Goal: Answer question/provide support: Share knowledge or assist other users

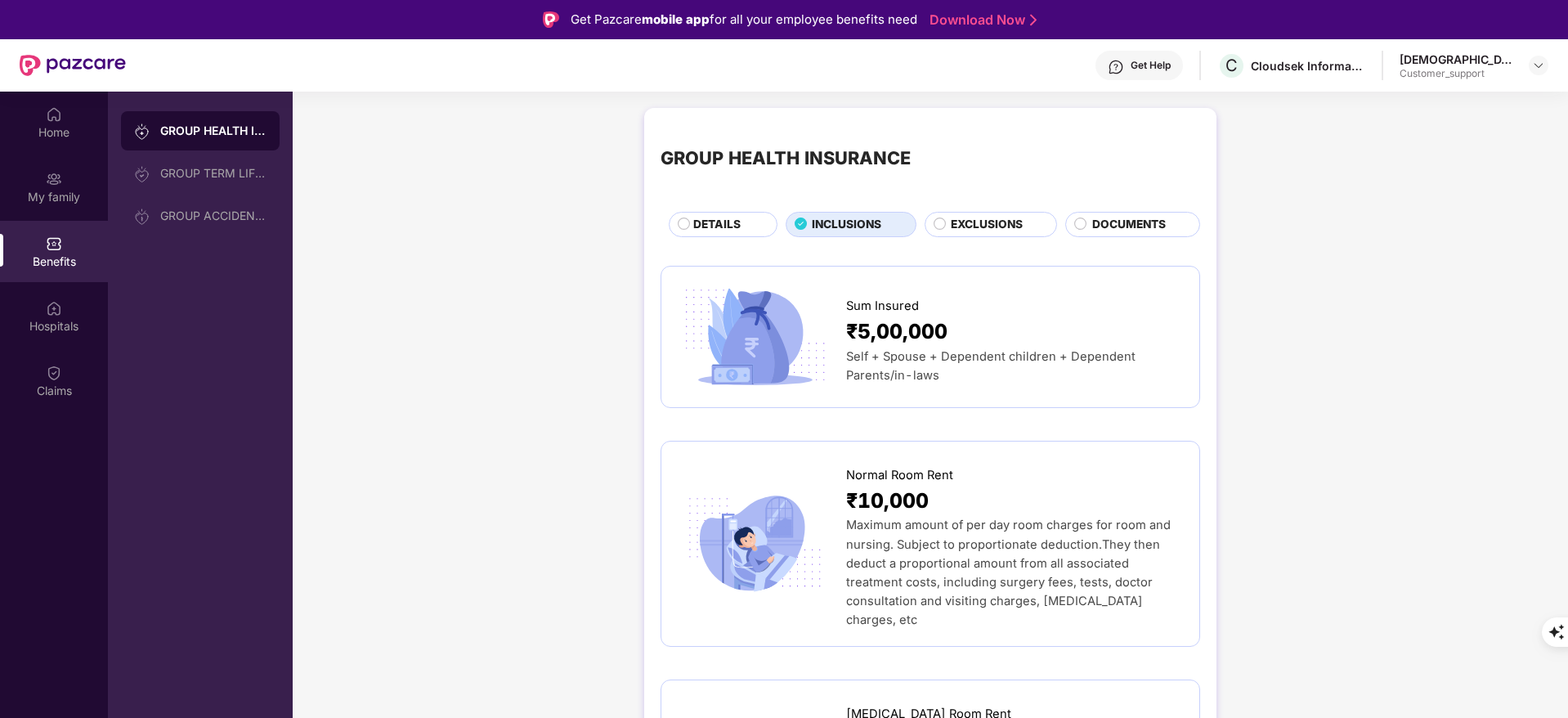
scroll to position [3646, 0]
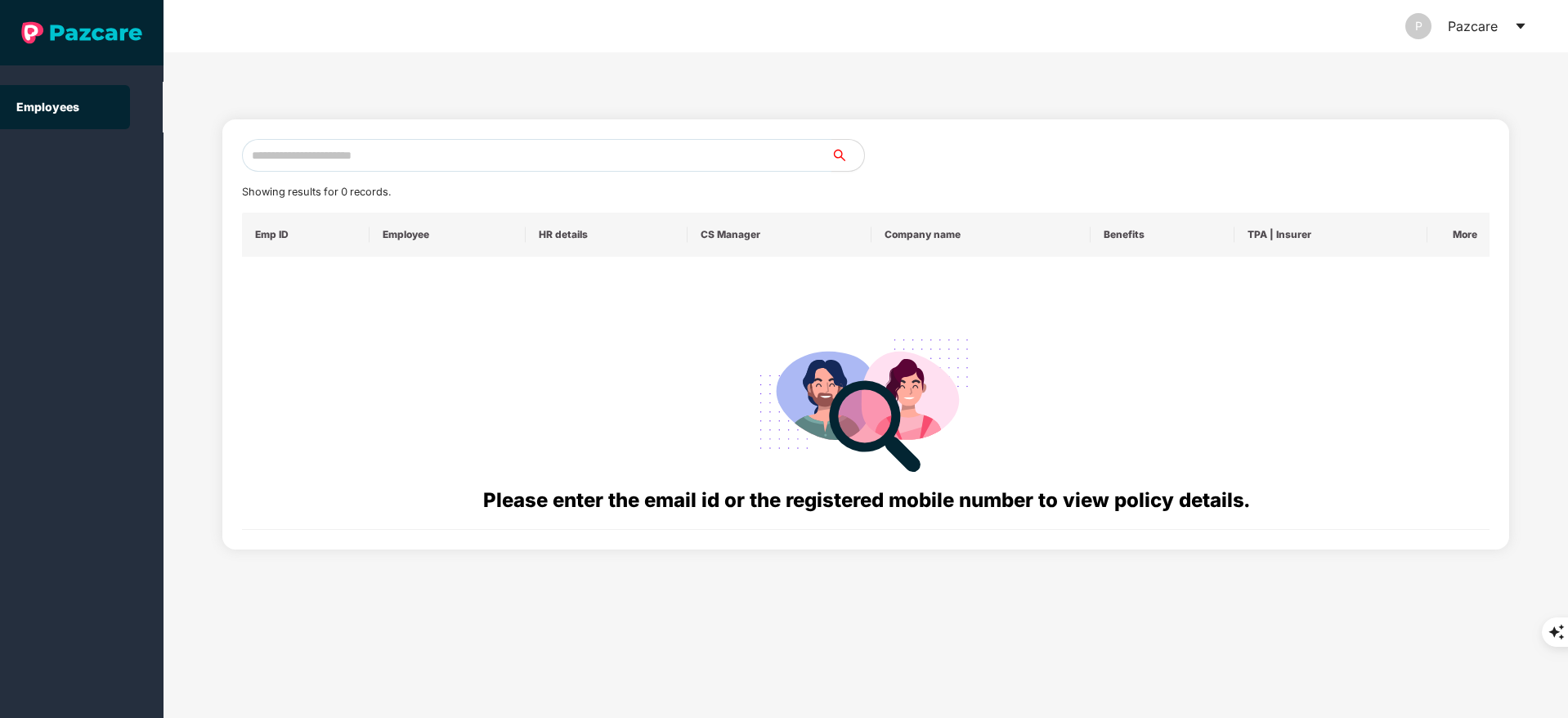
click at [346, 158] on input "text" at bounding box center [537, 155] width 590 height 33
paste input "**********"
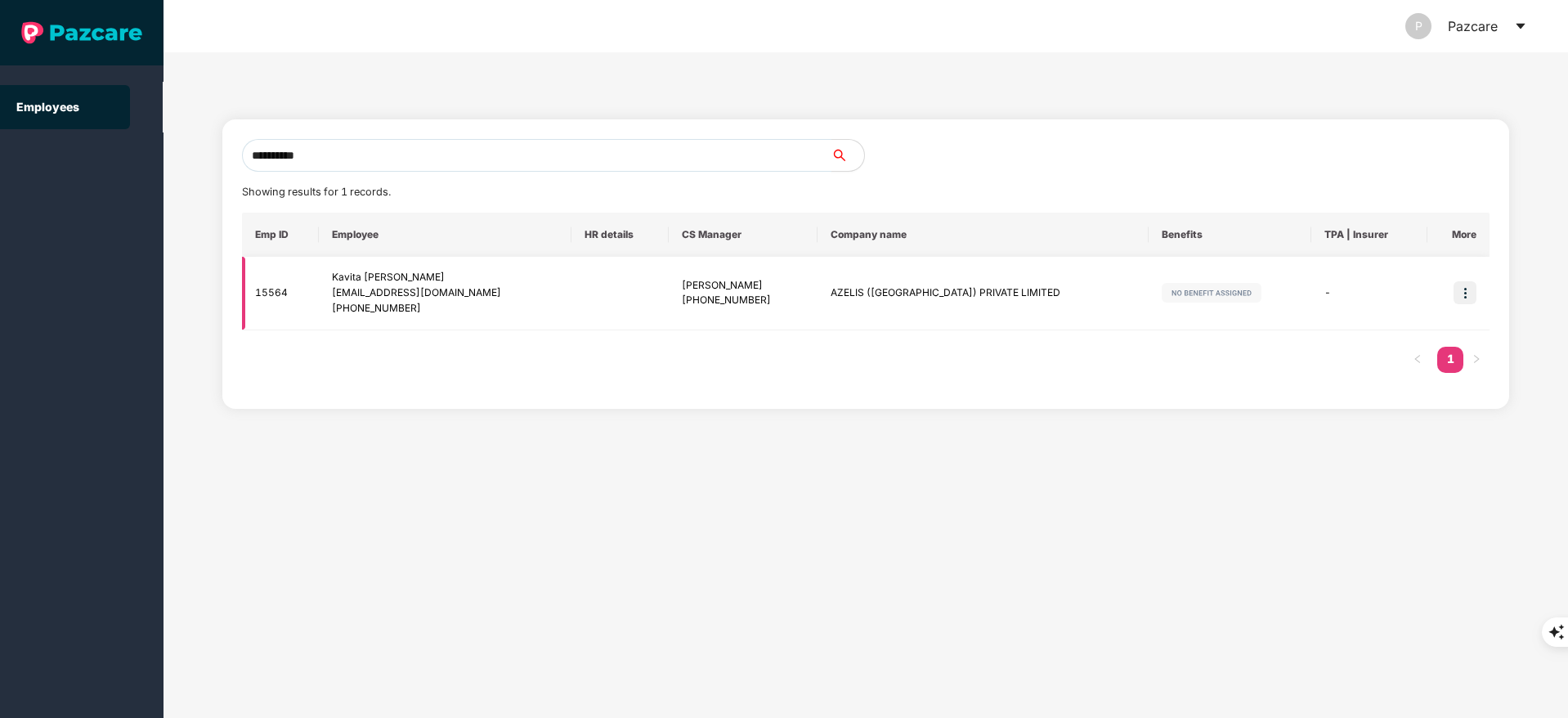
type input "**********"
click at [1465, 292] on img at bounding box center [1465, 293] width 23 height 23
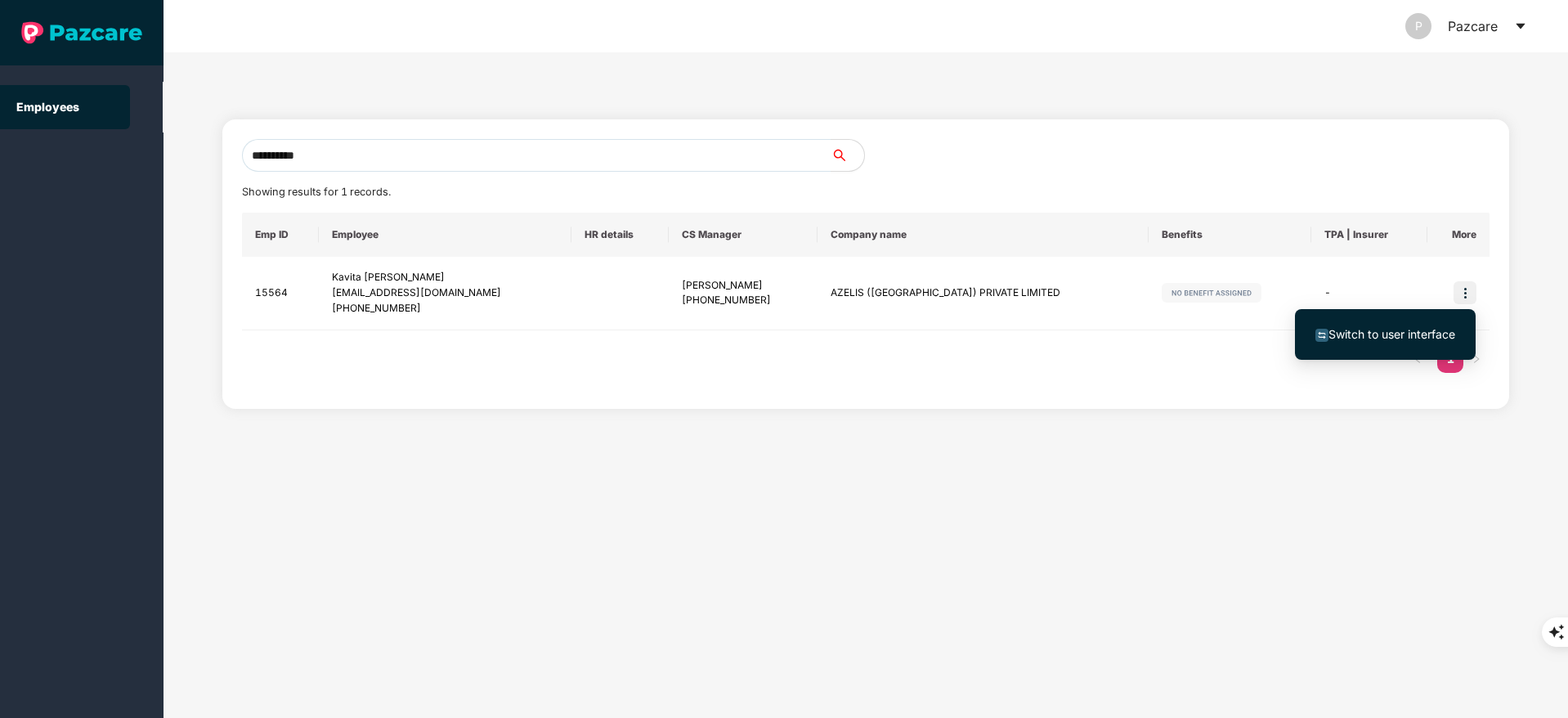
click at [1386, 330] on span "Switch to user interface" at bounding box center [1392, 334] width 127 height 14
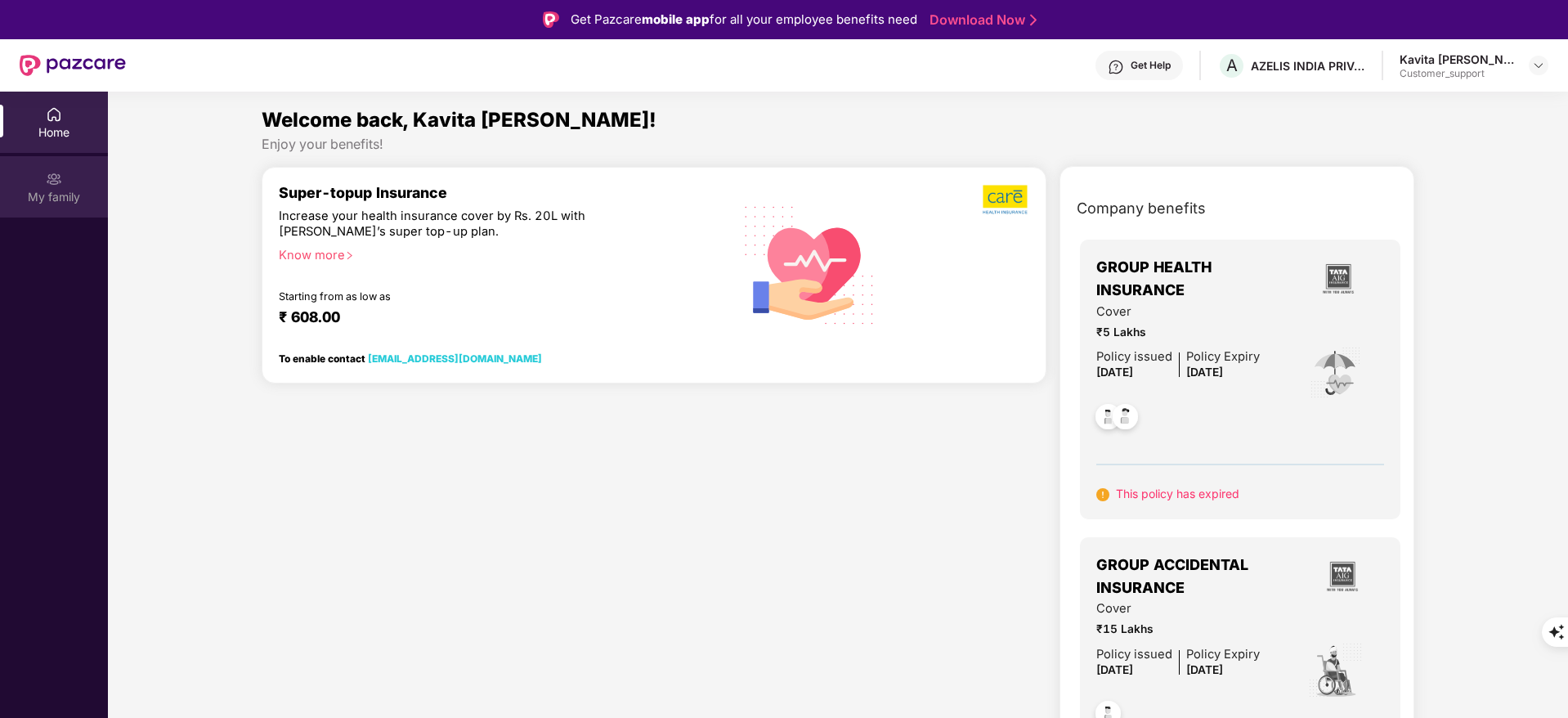
click at [44, 168] on div "My family" at bounding box center [54, 187] width 108 height 62
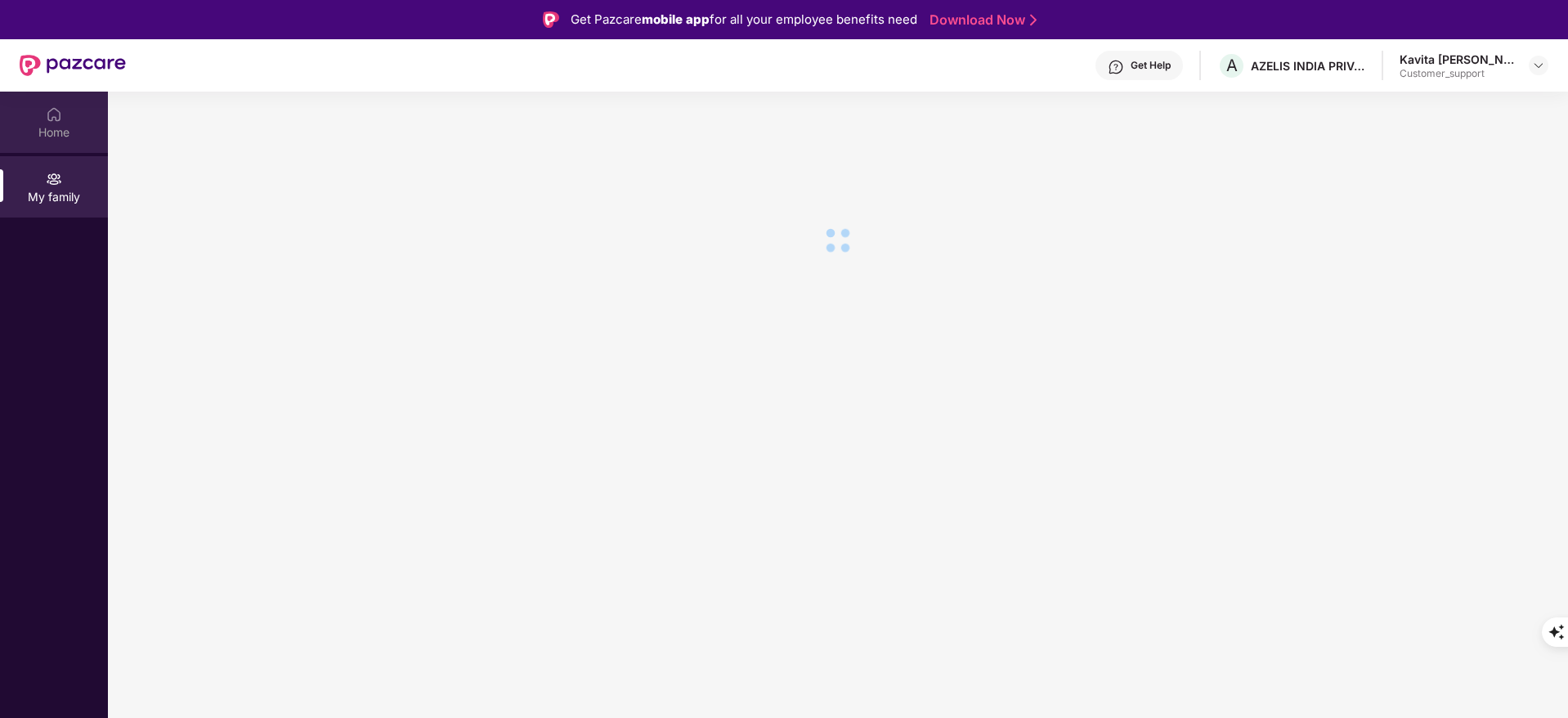
click at [49, 109] on img at bounding box center [54, 114] width 16 height 16
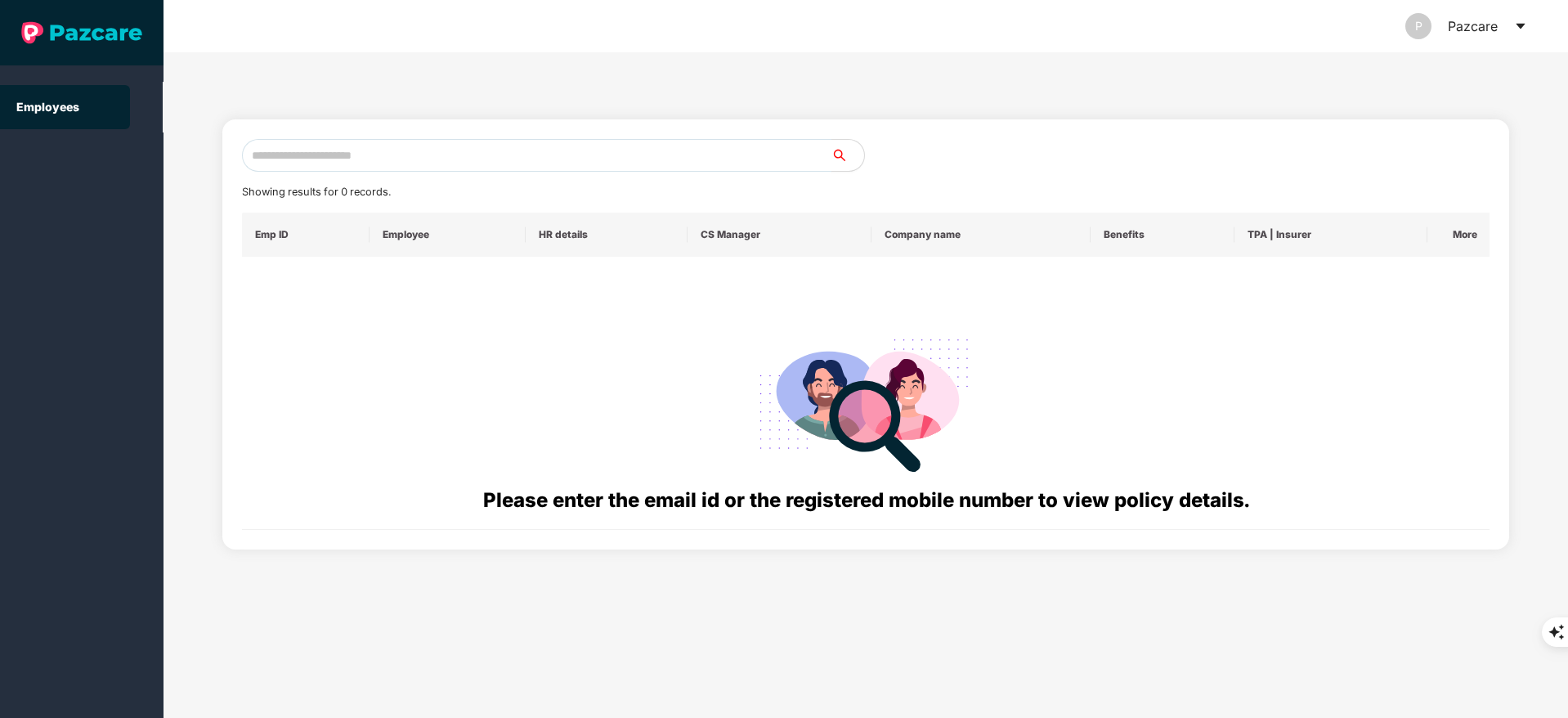
click at [368, 159] on input "text" at bounding box center [537, 155] width 590 height 33
paste input "**********"
type input "**********"
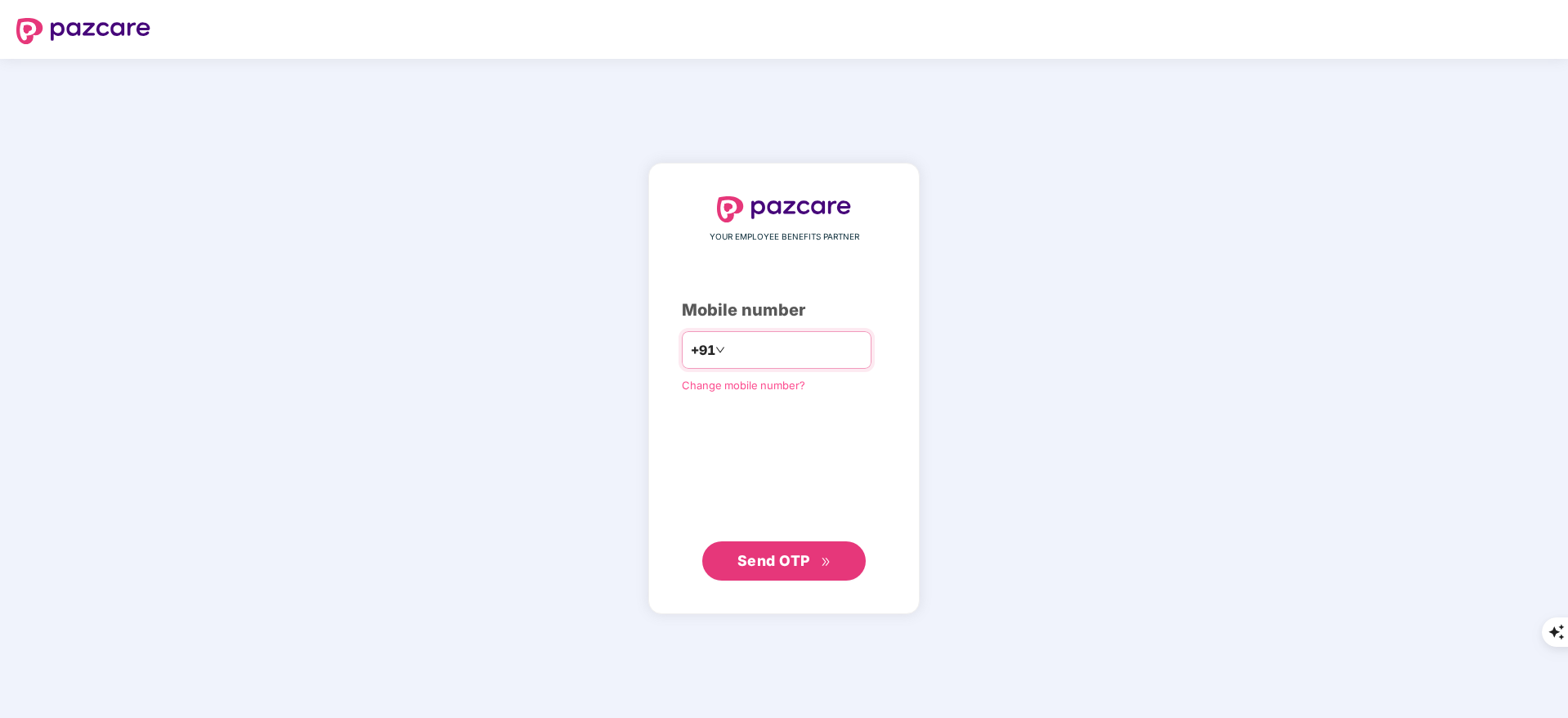
click at [732, 348] on input "number" at bounding box center [795, 350] width 134 height 26
type input "**********"
click at [785, 551] on span "Send OTP" at bounding box center [774, 560] width 73 height 17
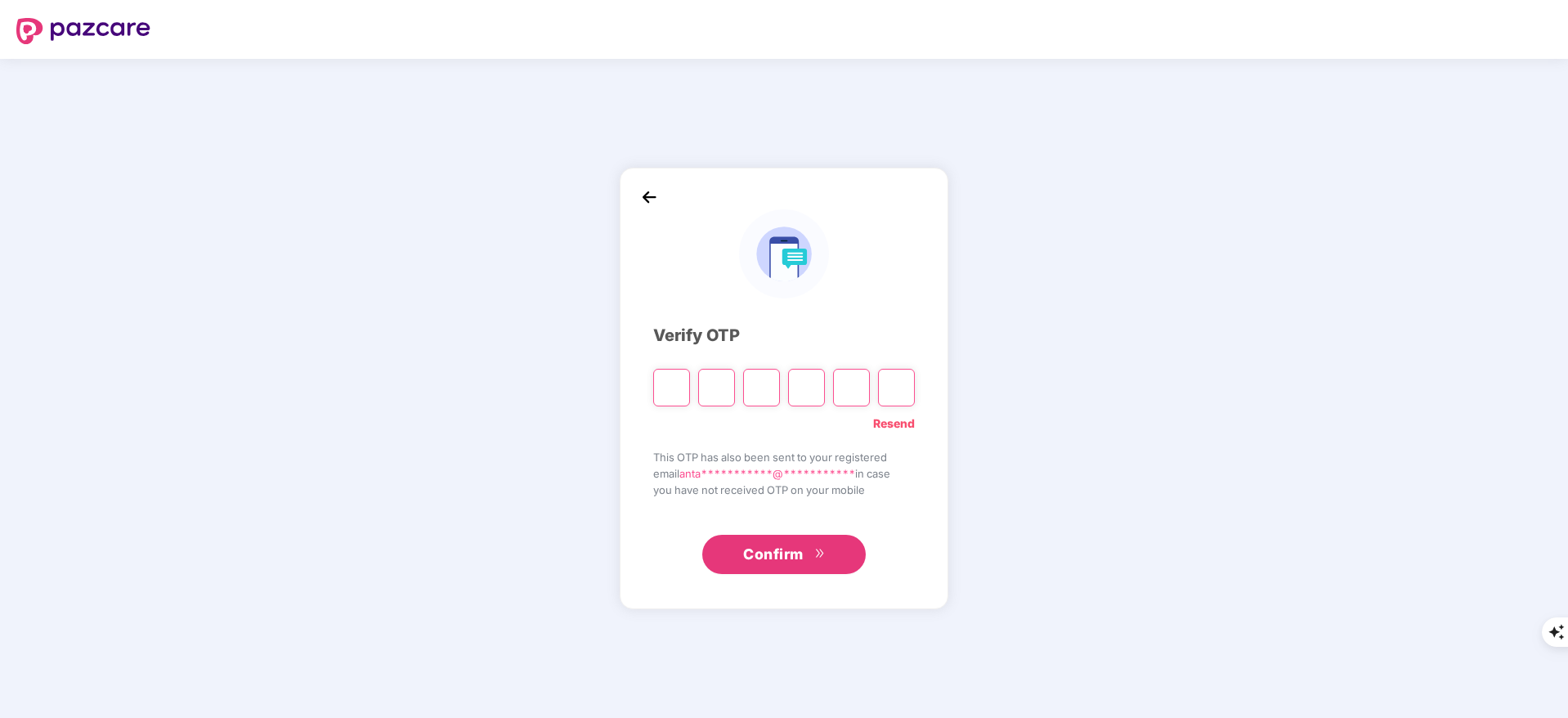
type input "*"
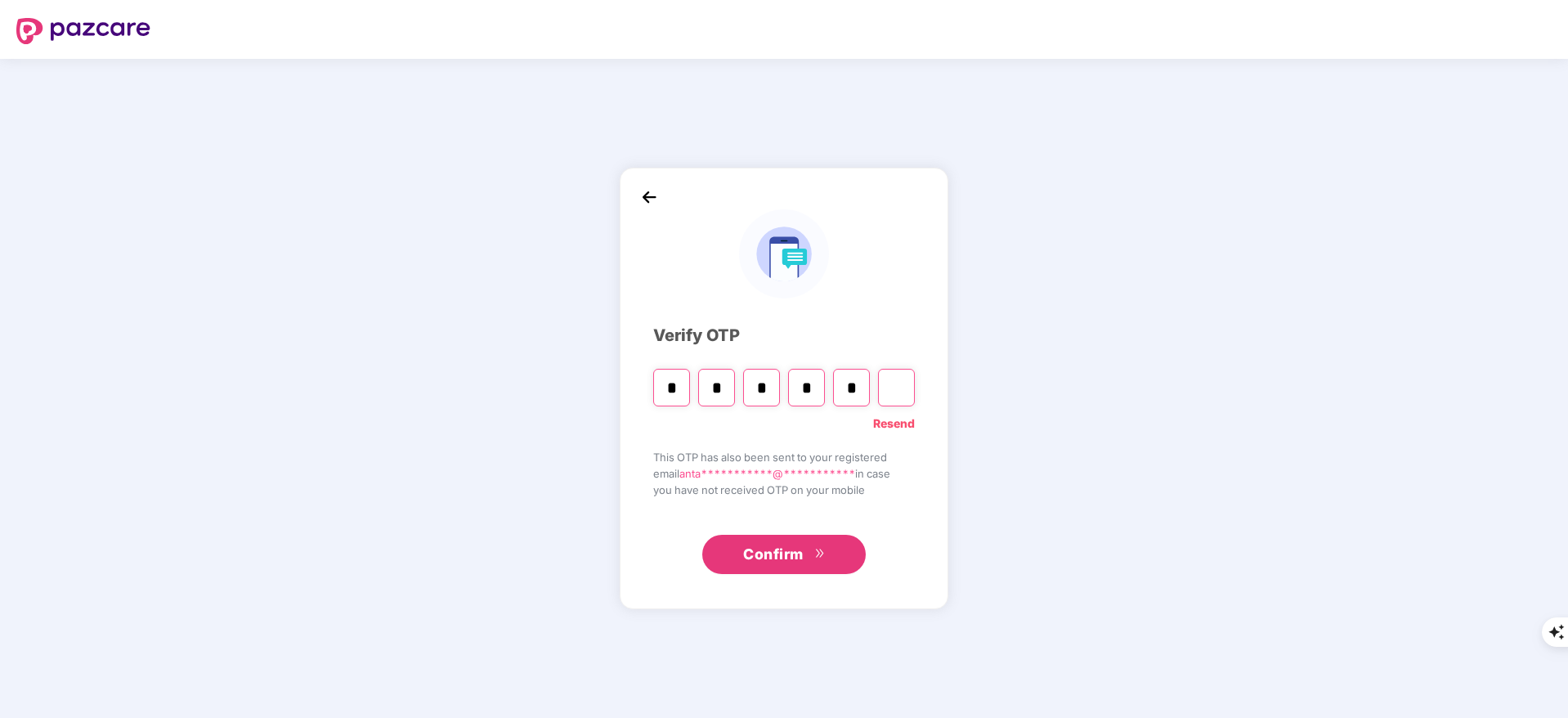
type input "*"
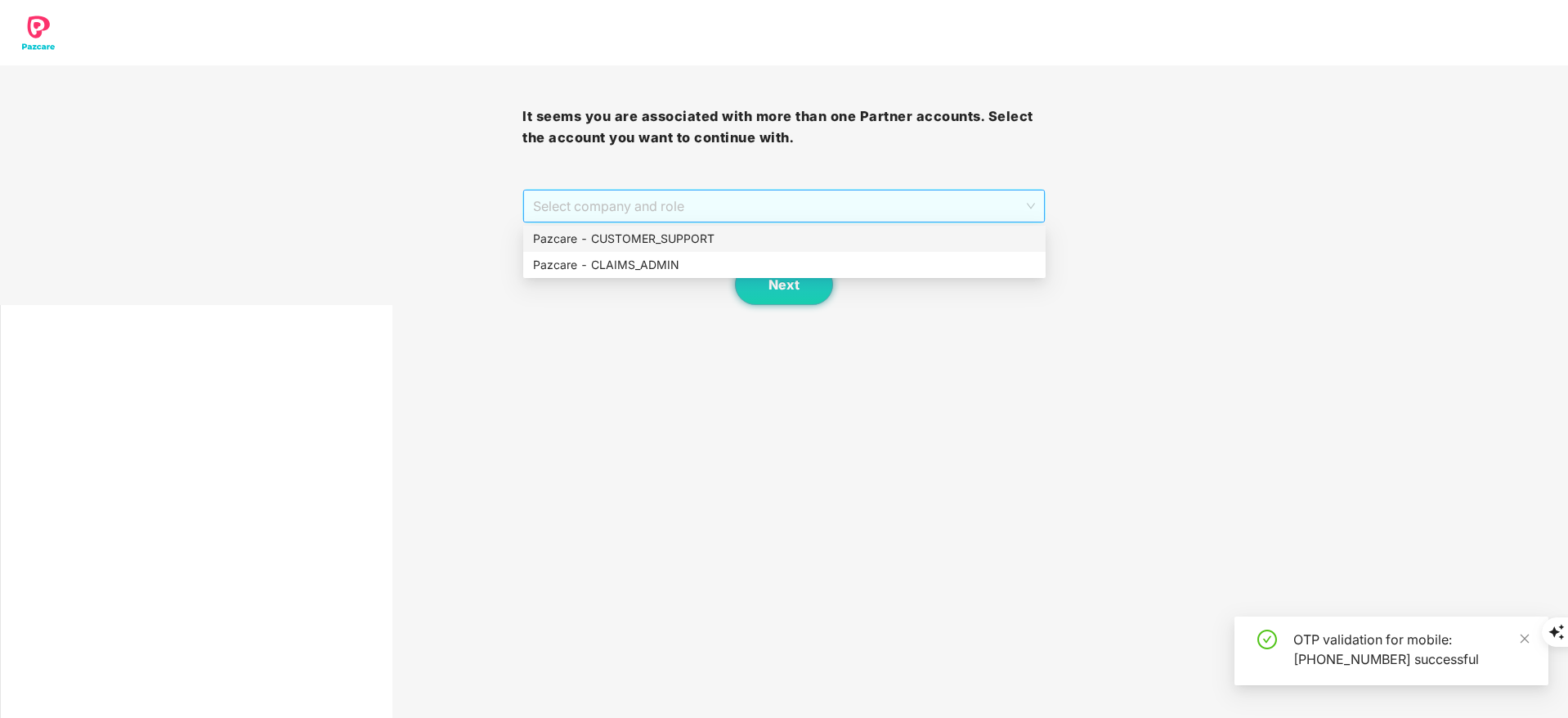
click at [608, 206] on span "Select company and role" at bounding box center [783, 206] width 501 height 31
click at [613, 230] on div "Pazcare - CUSTOMER_SUPPORT" at bounding box center [784, 239] width 503 height 18
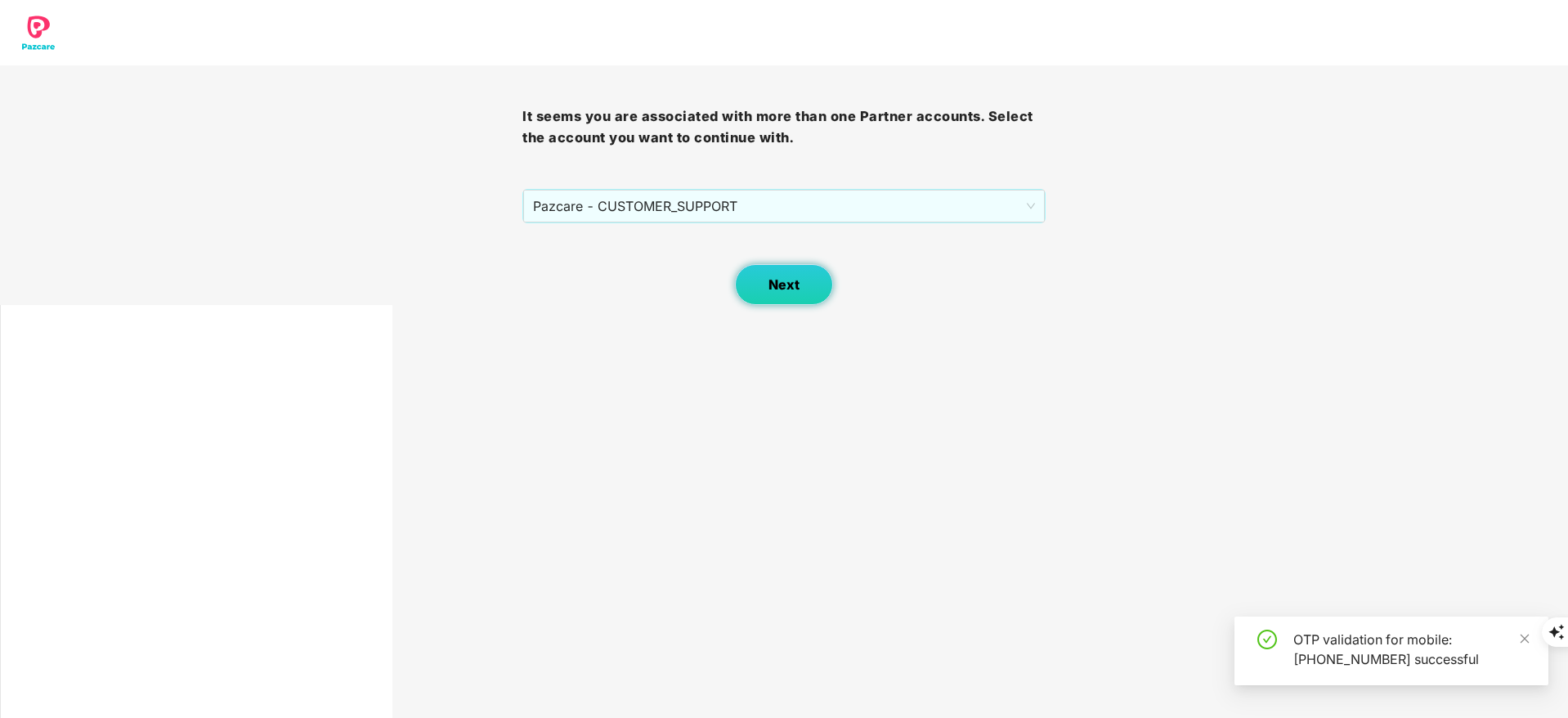
click at [779, 277] on span "Next" at bounding box center [784, 285] width 31 height 16
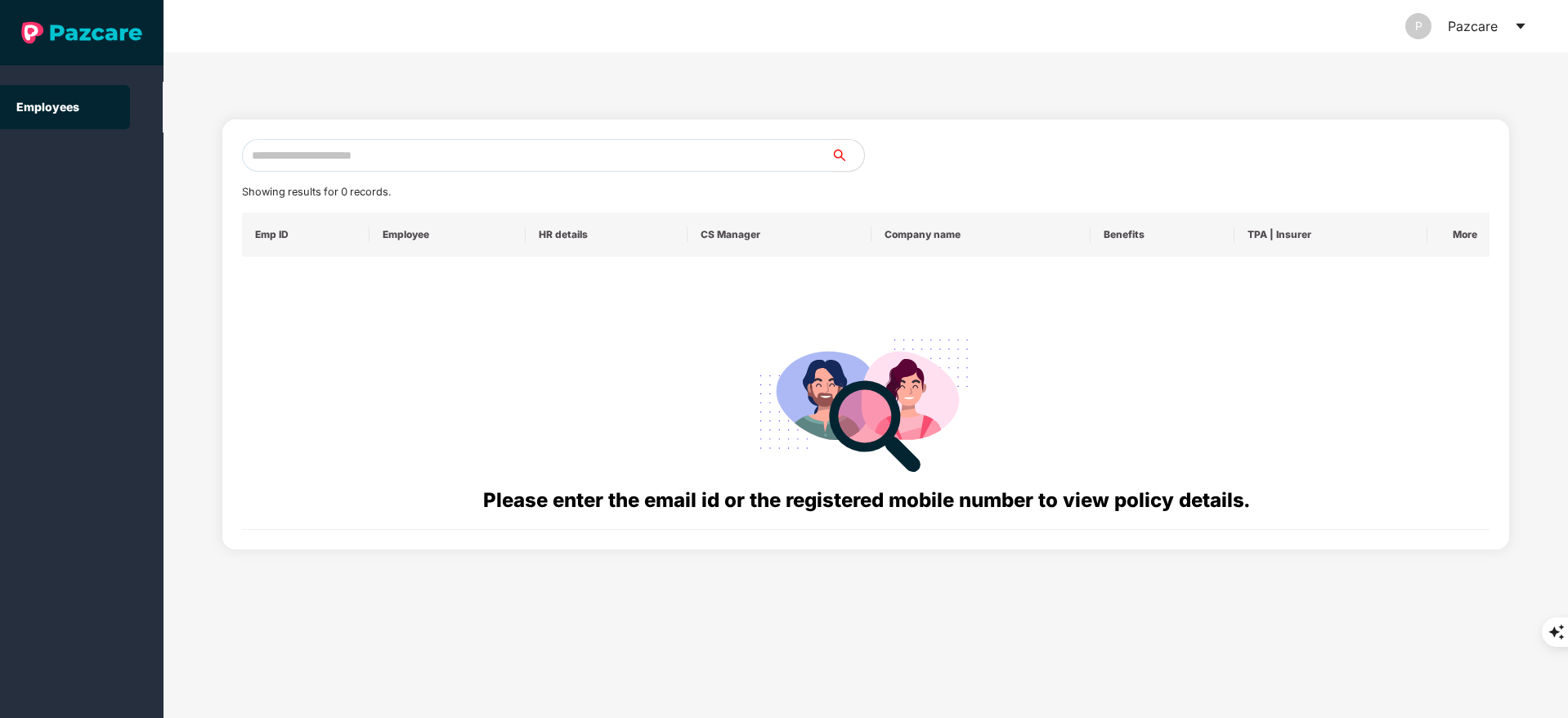
click at [333, 143] on input "text" at bounding box center [537, 155] width 590 height 33
paste input "**********"
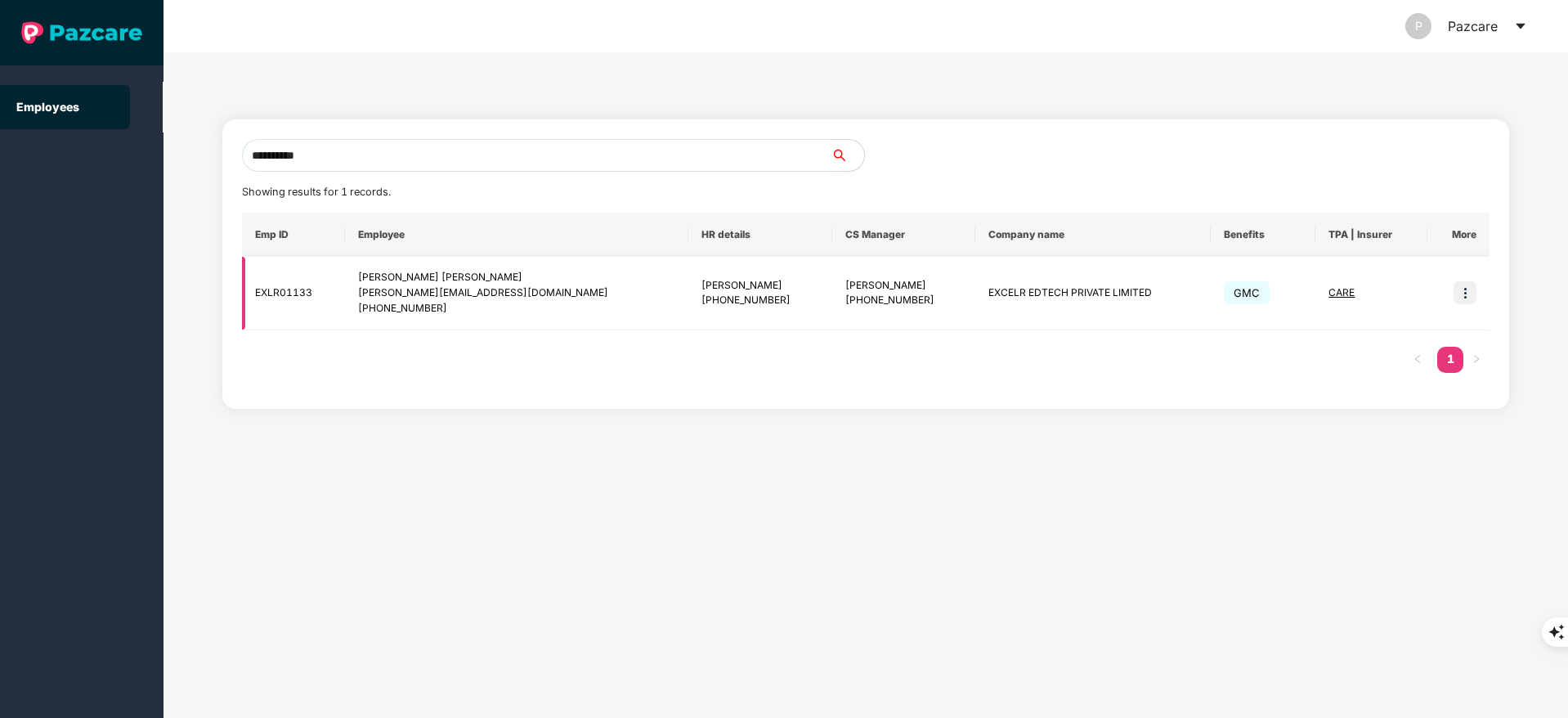
type input "**********"
click at [1462, 285] on img at bounding box center [1465, 293] width 23 height 23
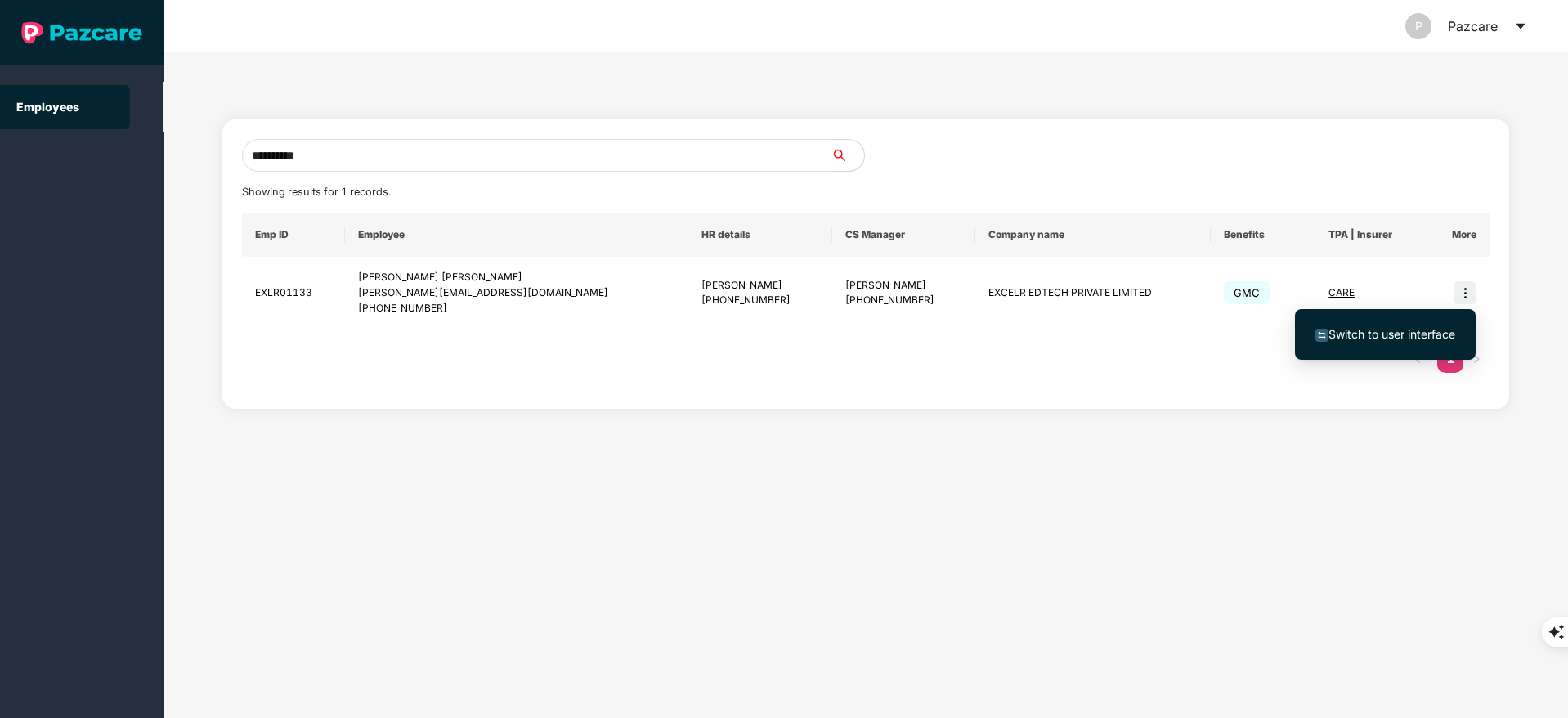
click at [1373, 336] on span "Switch to user interface" at bounding box center [1392, 334] width 127 height 14
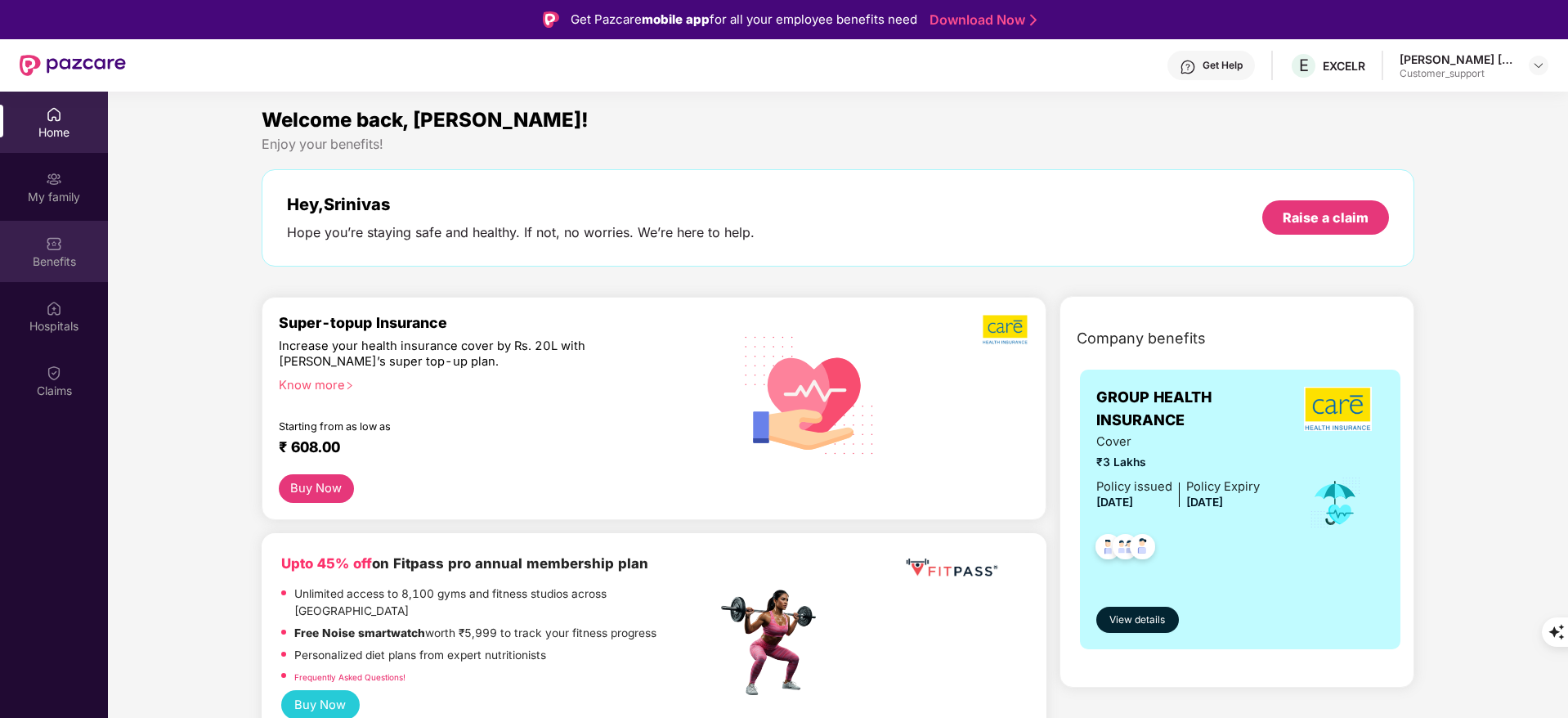
click at [41, 267] on div "Benefits" at bounding box center [54, 261] width 108 height 16
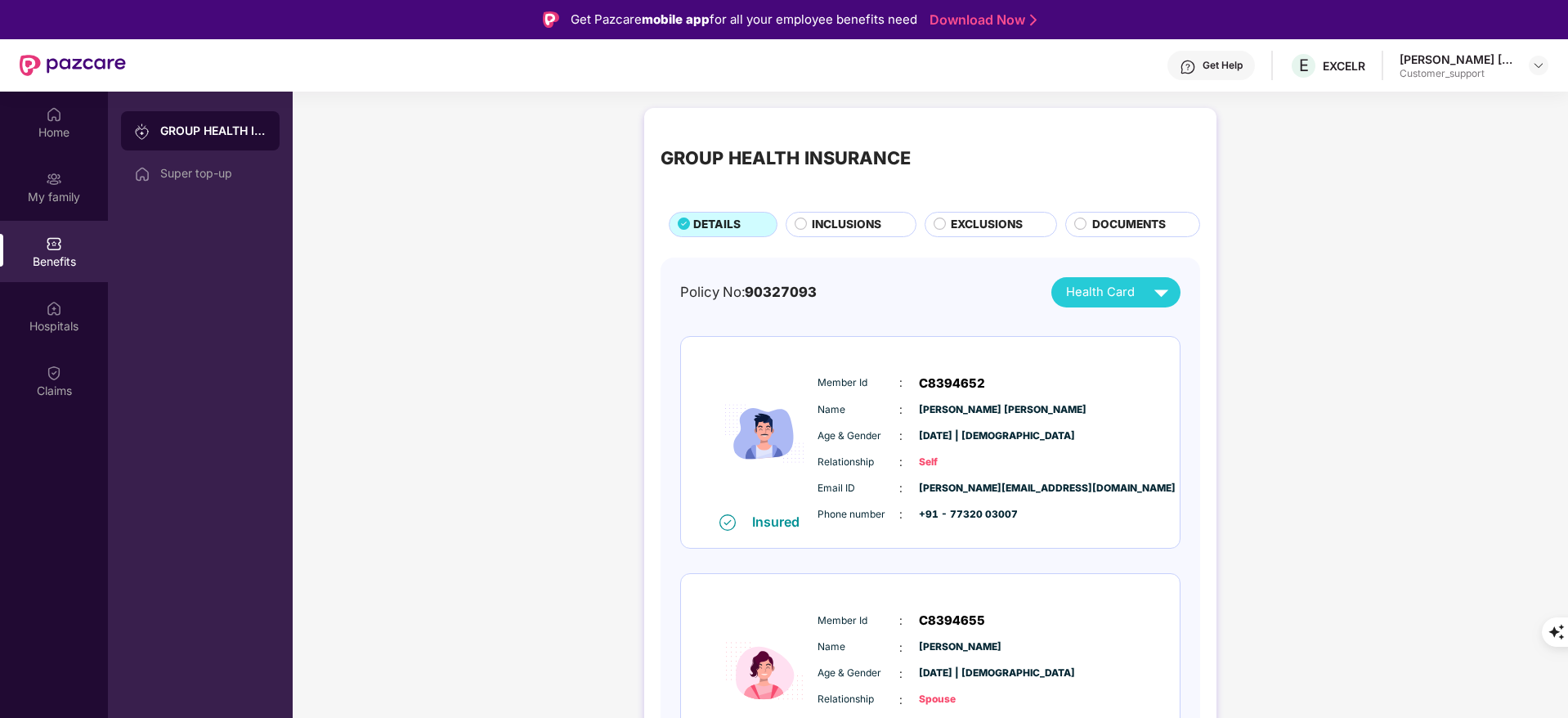
click at [822, 217] on span "INCLUSIONS" at bounding box center [847, 225] width 69 height 18
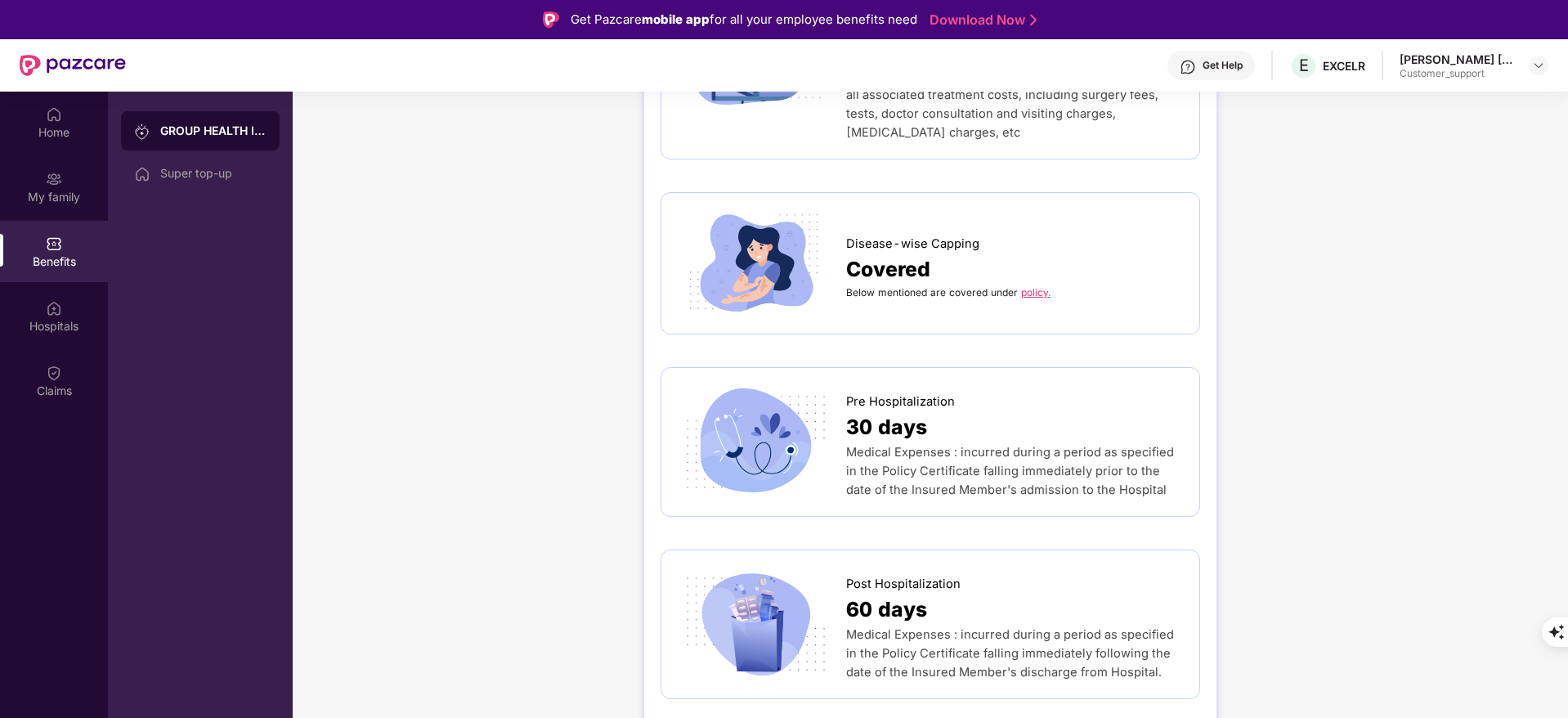
scroll to position [850, 0]
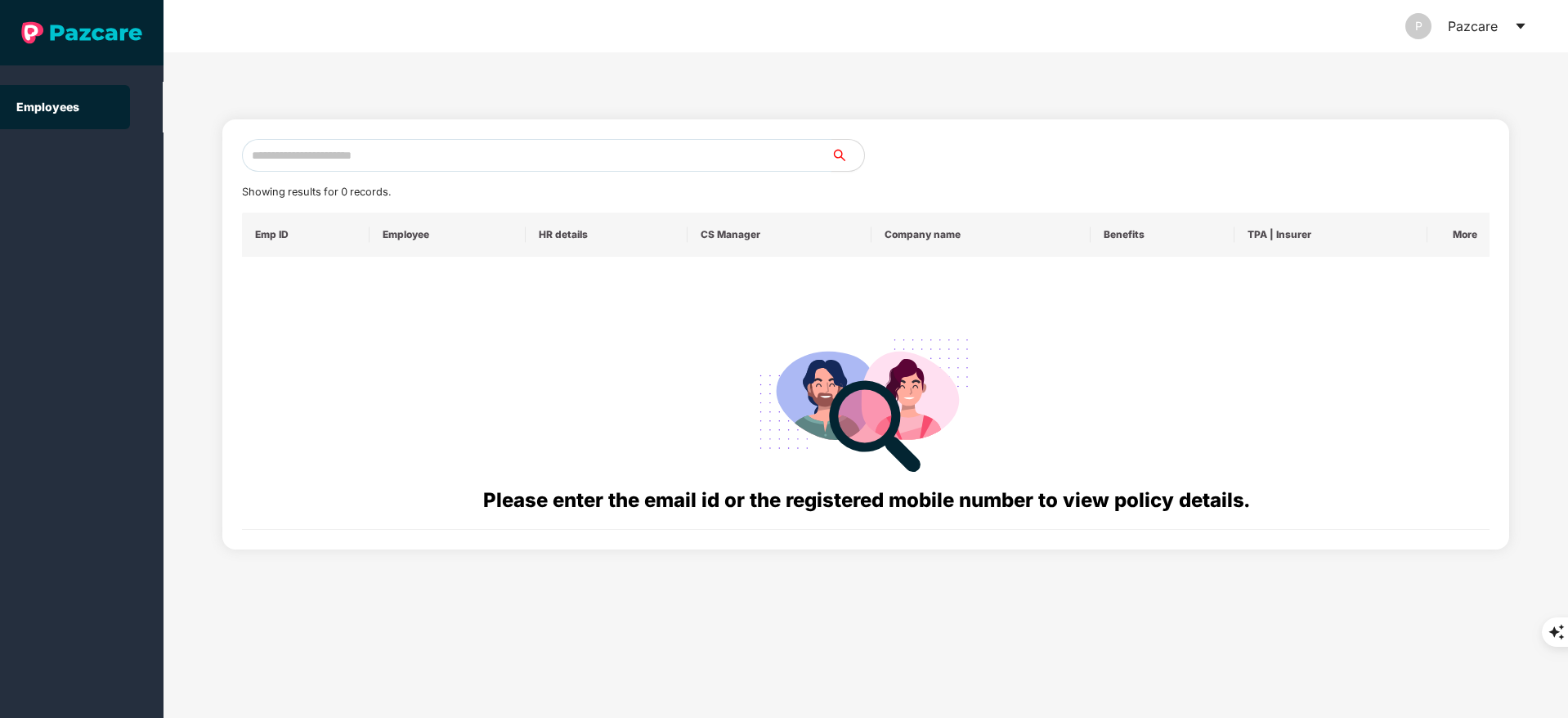
click at [364, 159] on input "text" at bounding box center [537, 155] width 590 height 33
paste input "**********"
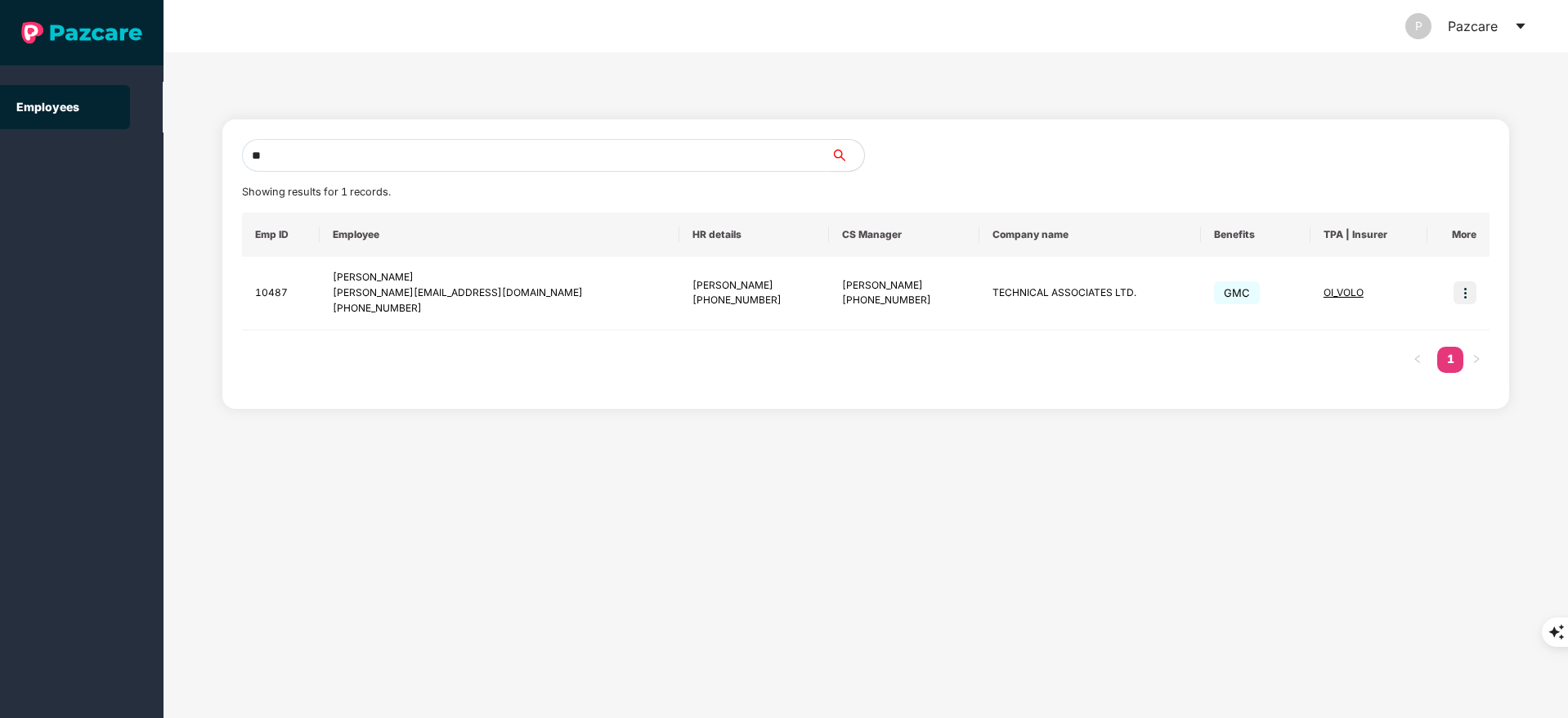
type input "*"
paste input "**********"
type input "**********"
click at [1473, 300] on img at bounding box center [1465, 293] width 23 height 23
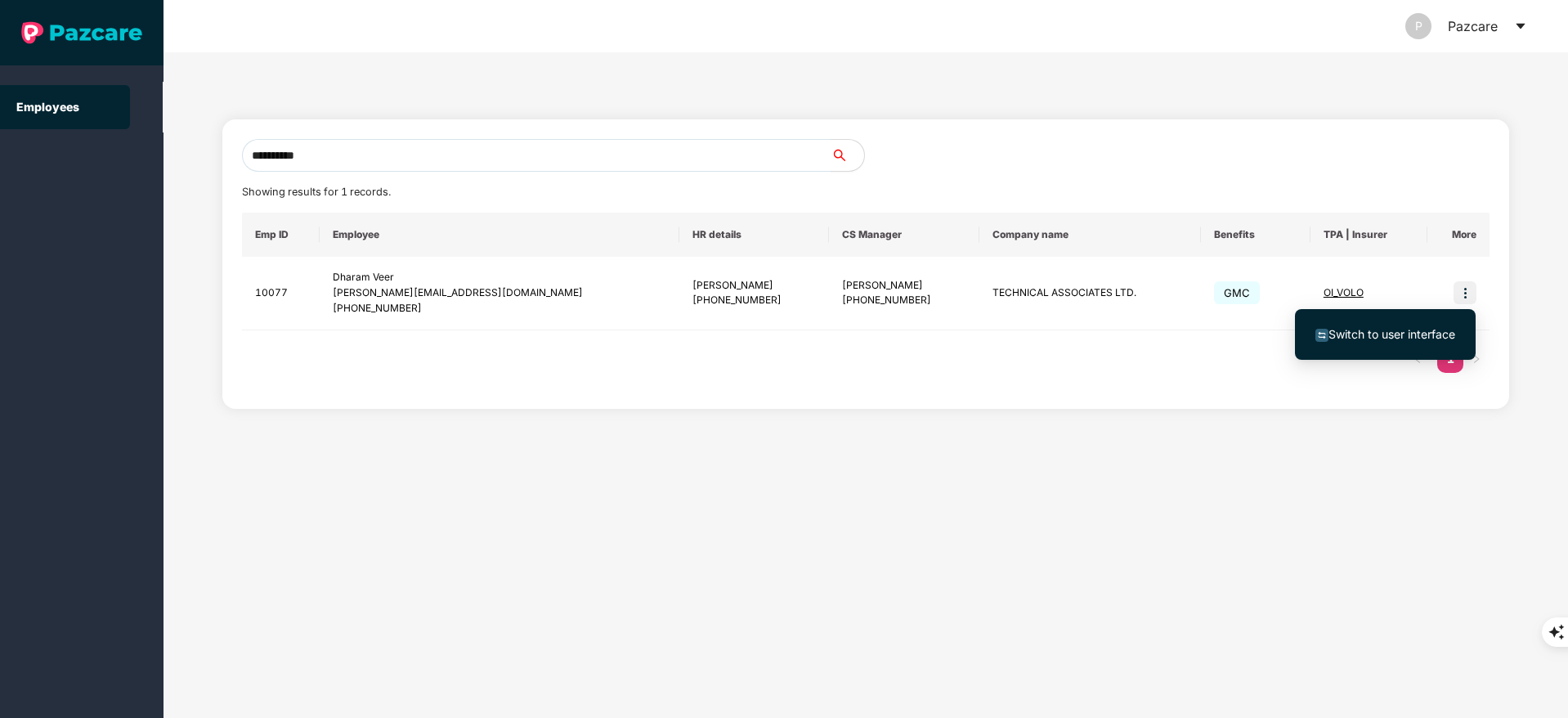
click at [1407, 334] on span "Switch to user interface" at bounding box center [1392, 334] width 127 height 14
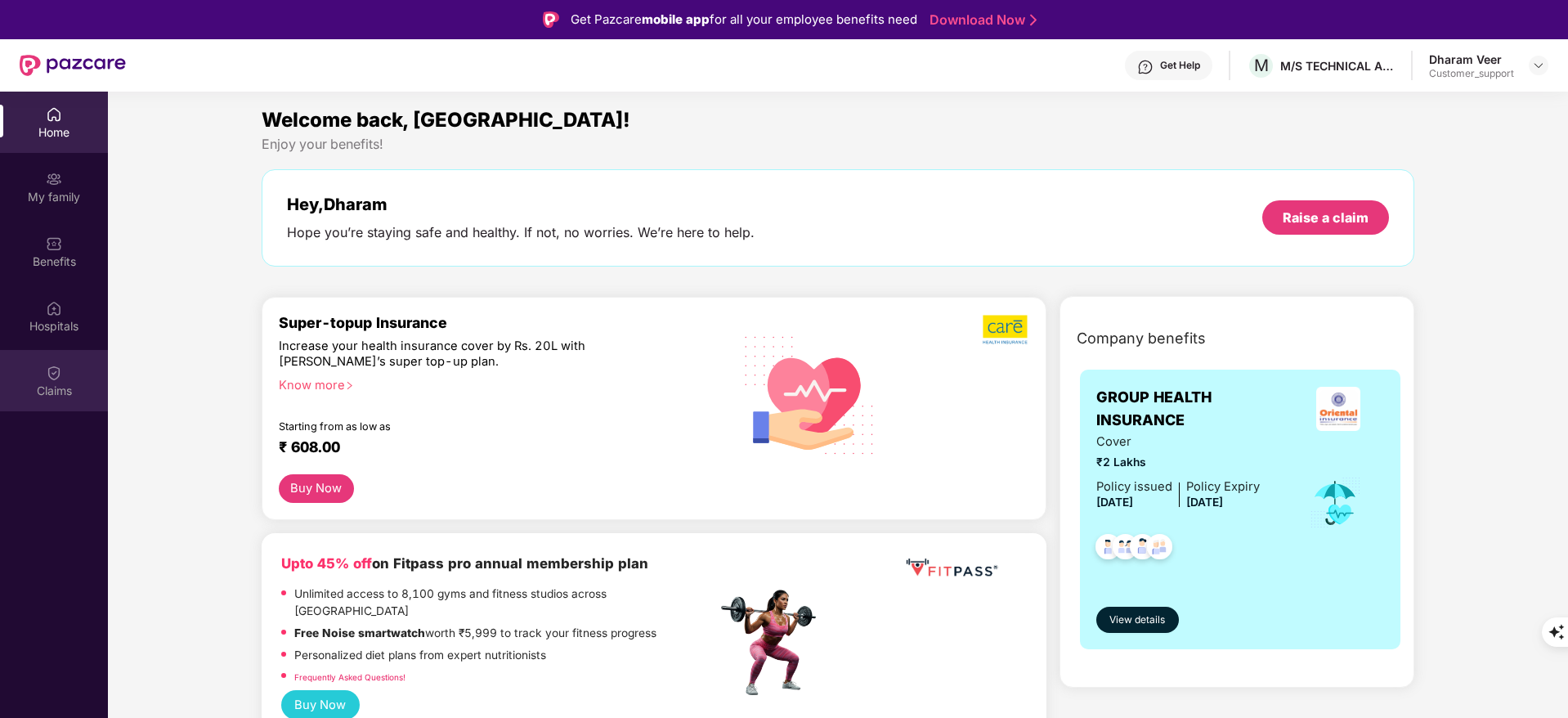
click at [60, 376] on img at bounding box center [54, 372] width 16 height 16
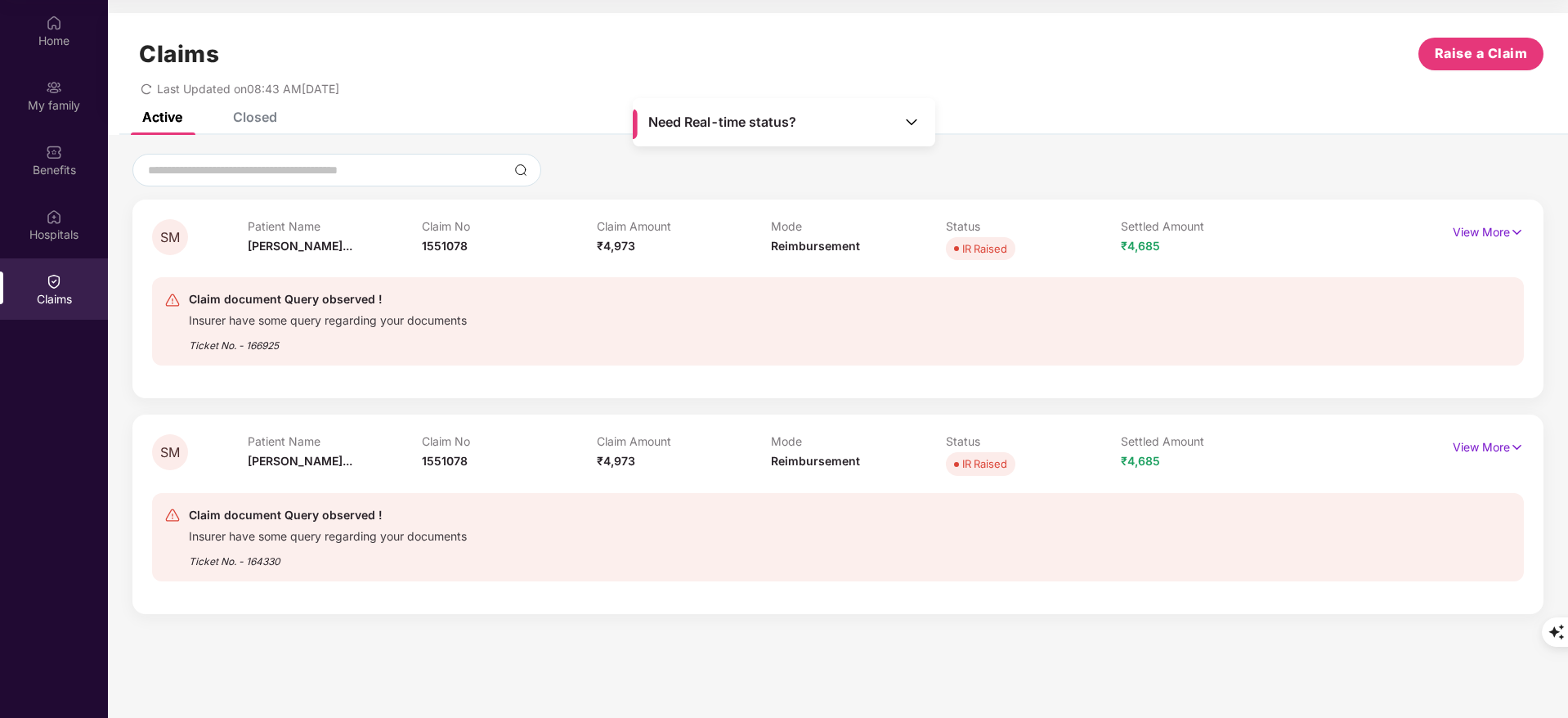
scroll to position [0, 0]
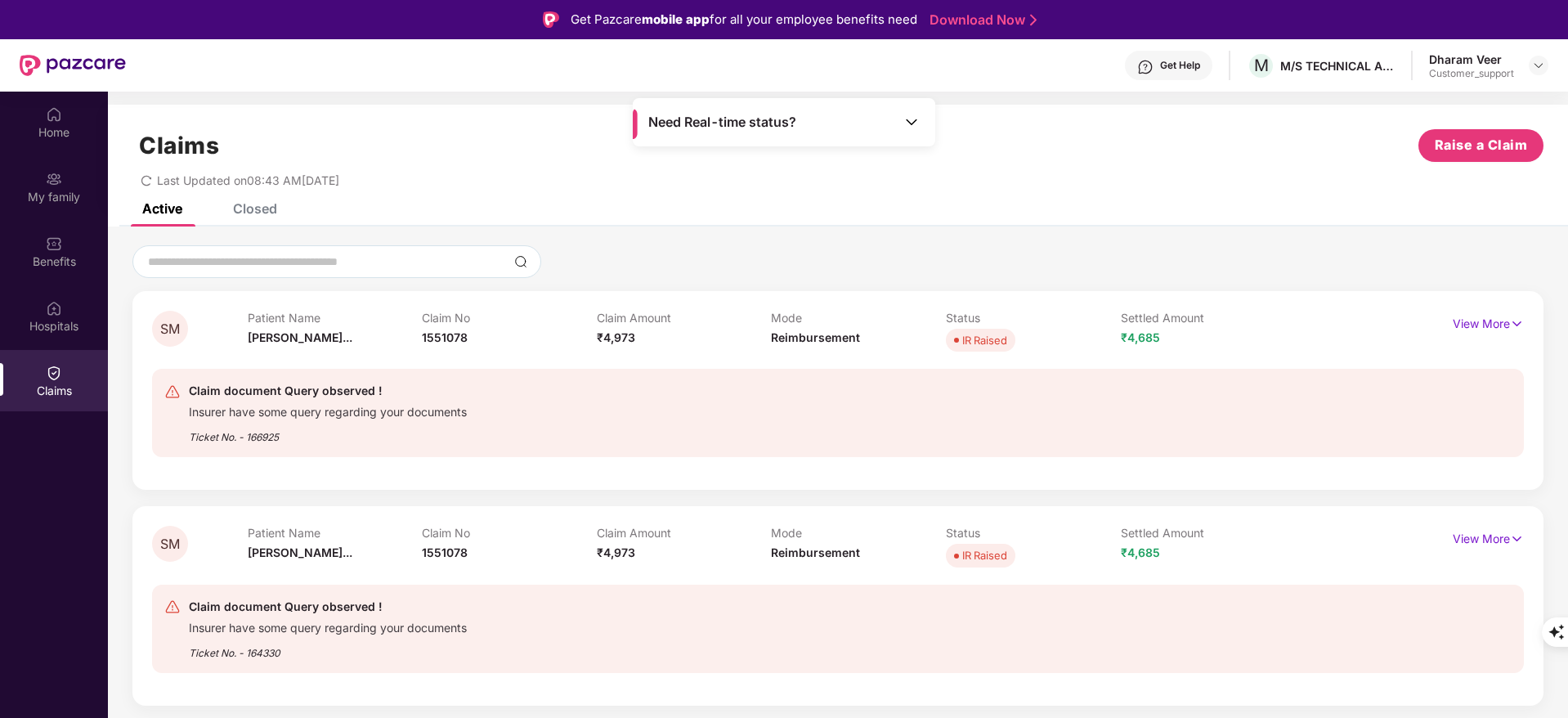
click at [252, 208] on div "Closed" at bounding box center [254, 208] width 44 height 16
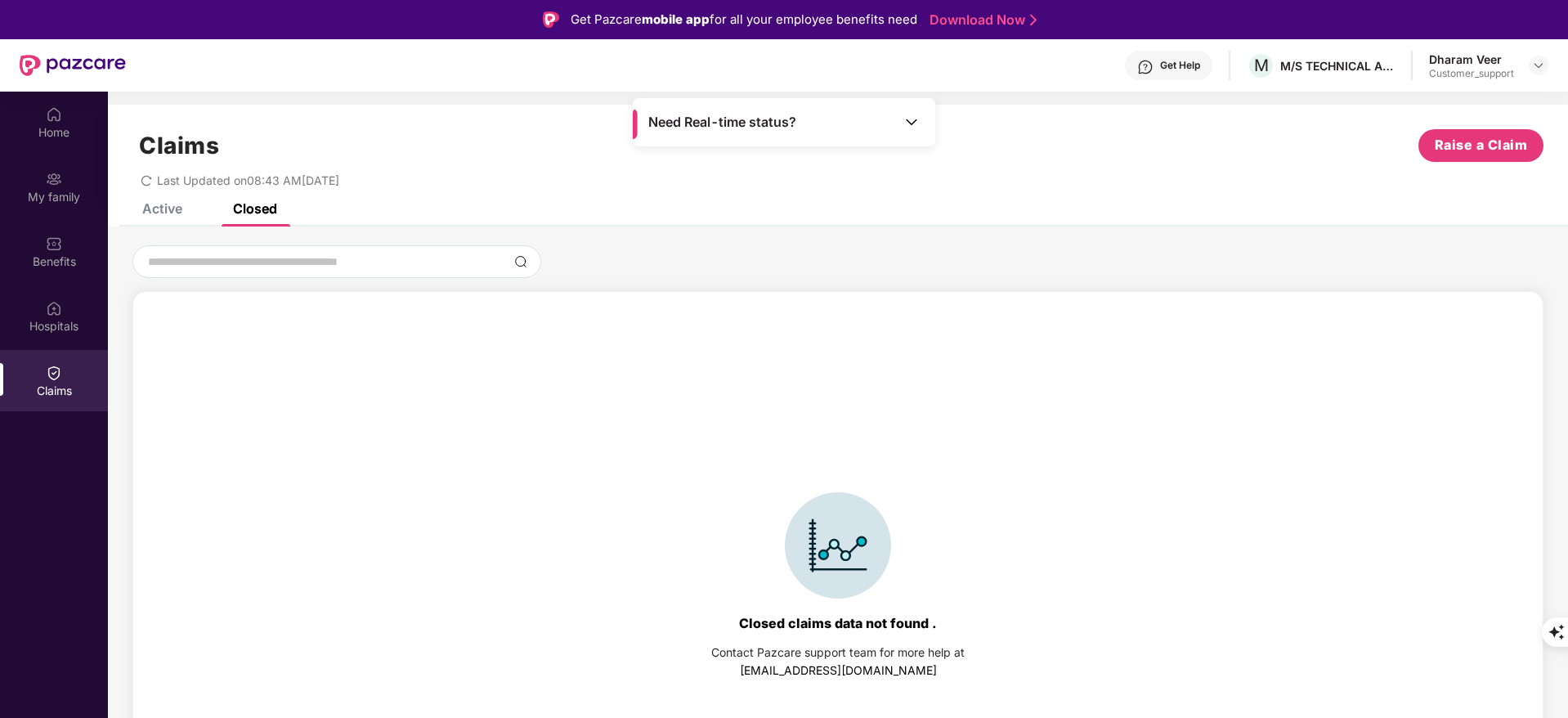
click at [150, 206] on div "Active" at bounding box center [162, 208] width 40 height 16
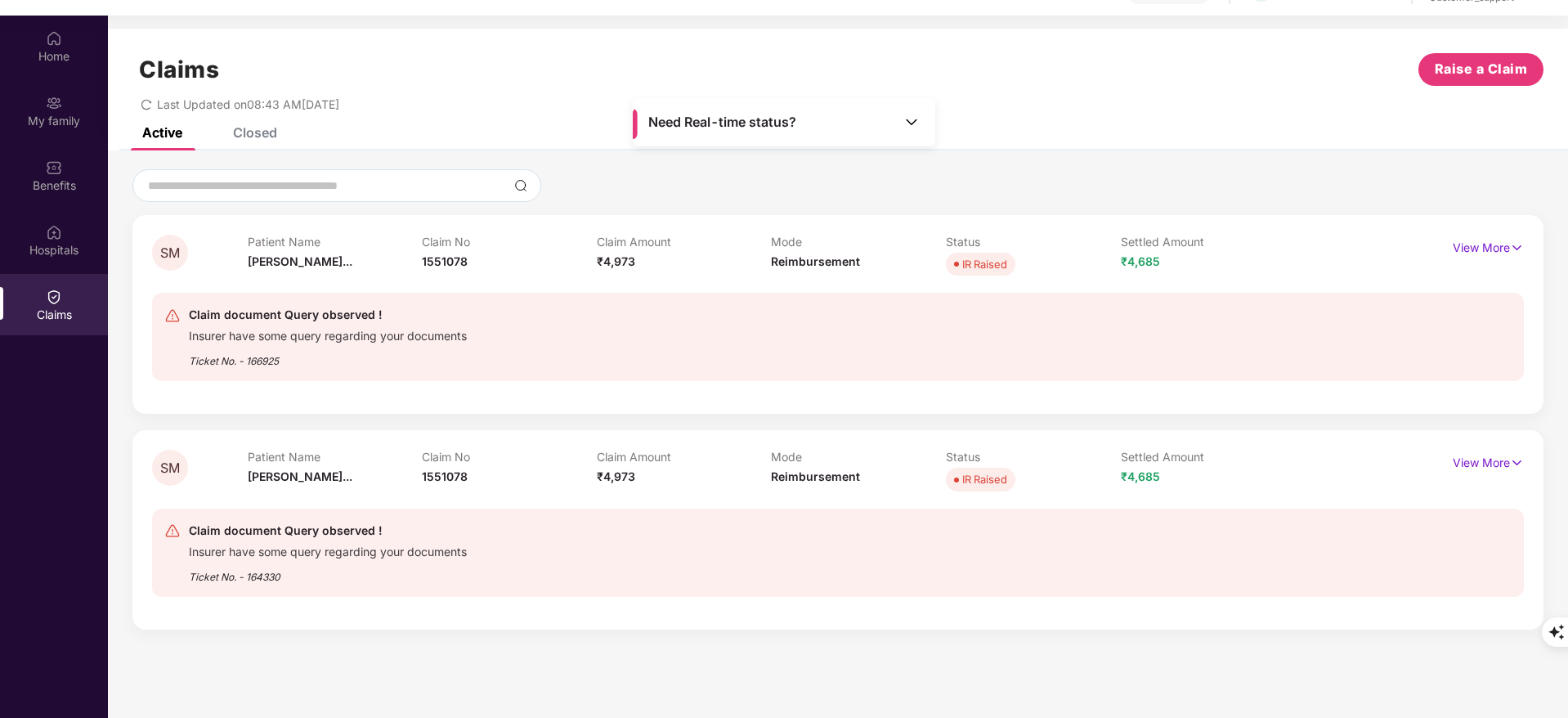
scroll to position [91, 0]
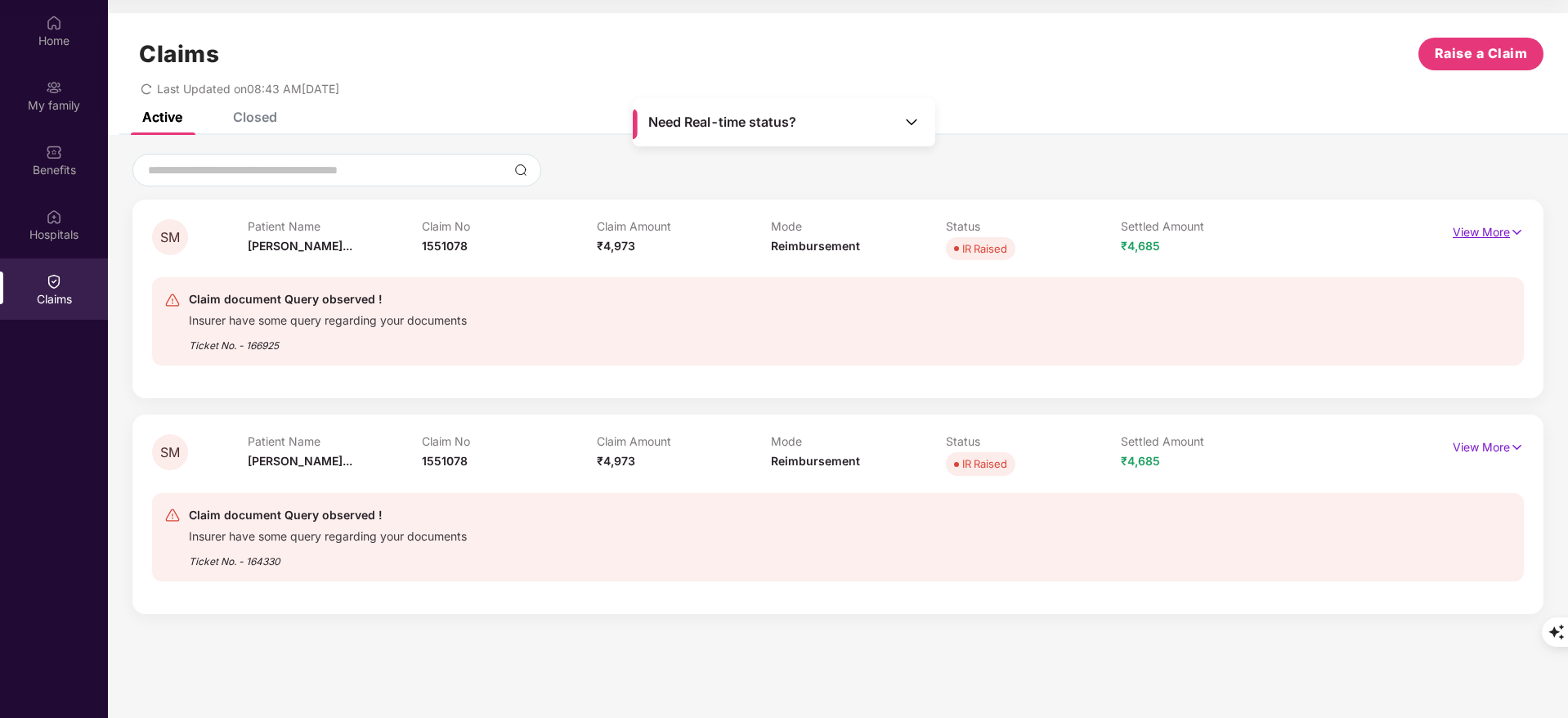
click at [1471, 221] on p "View More" at bounding box center [1488, 229] width 71 height 22
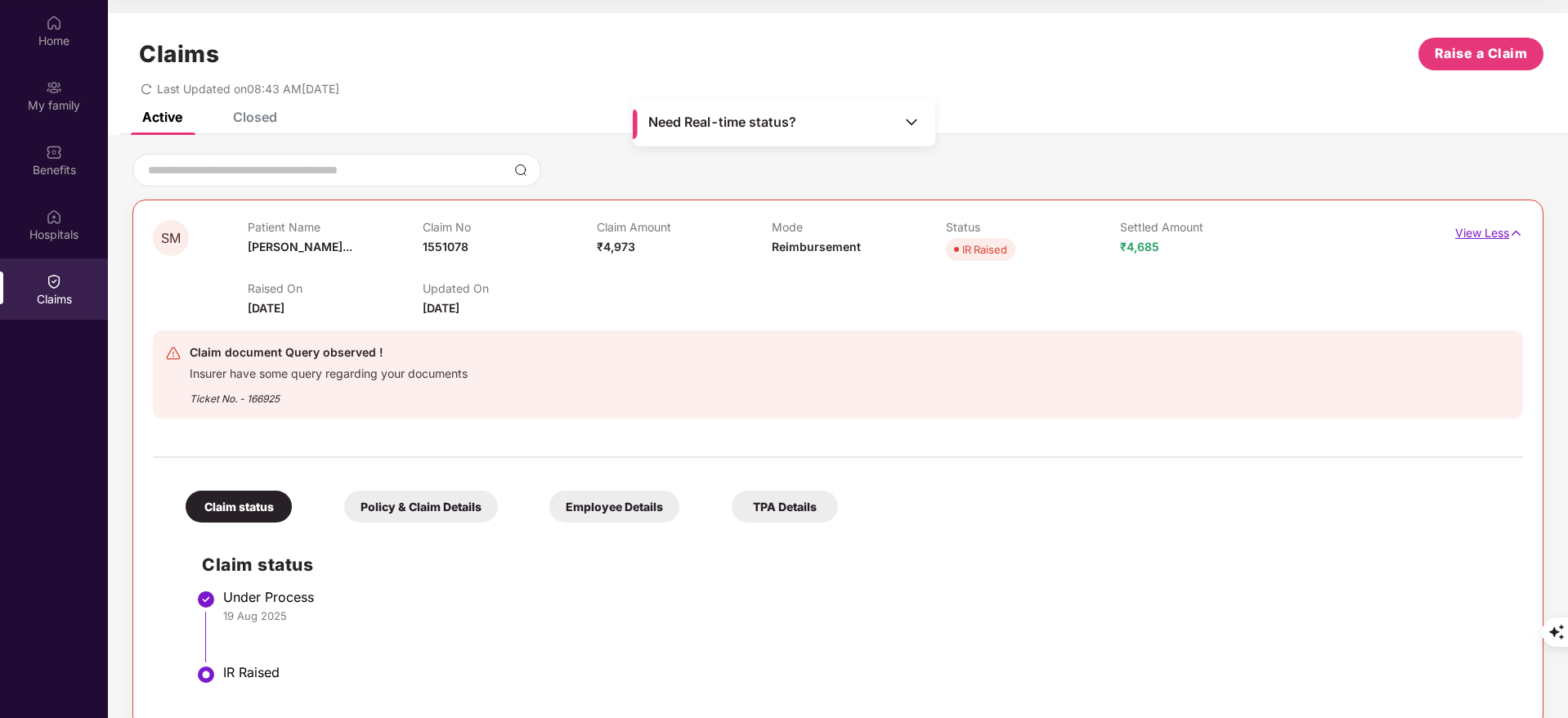
click at [1471, 221] on p "View Less" at bounding box center [1489, 230] width 68 height 22
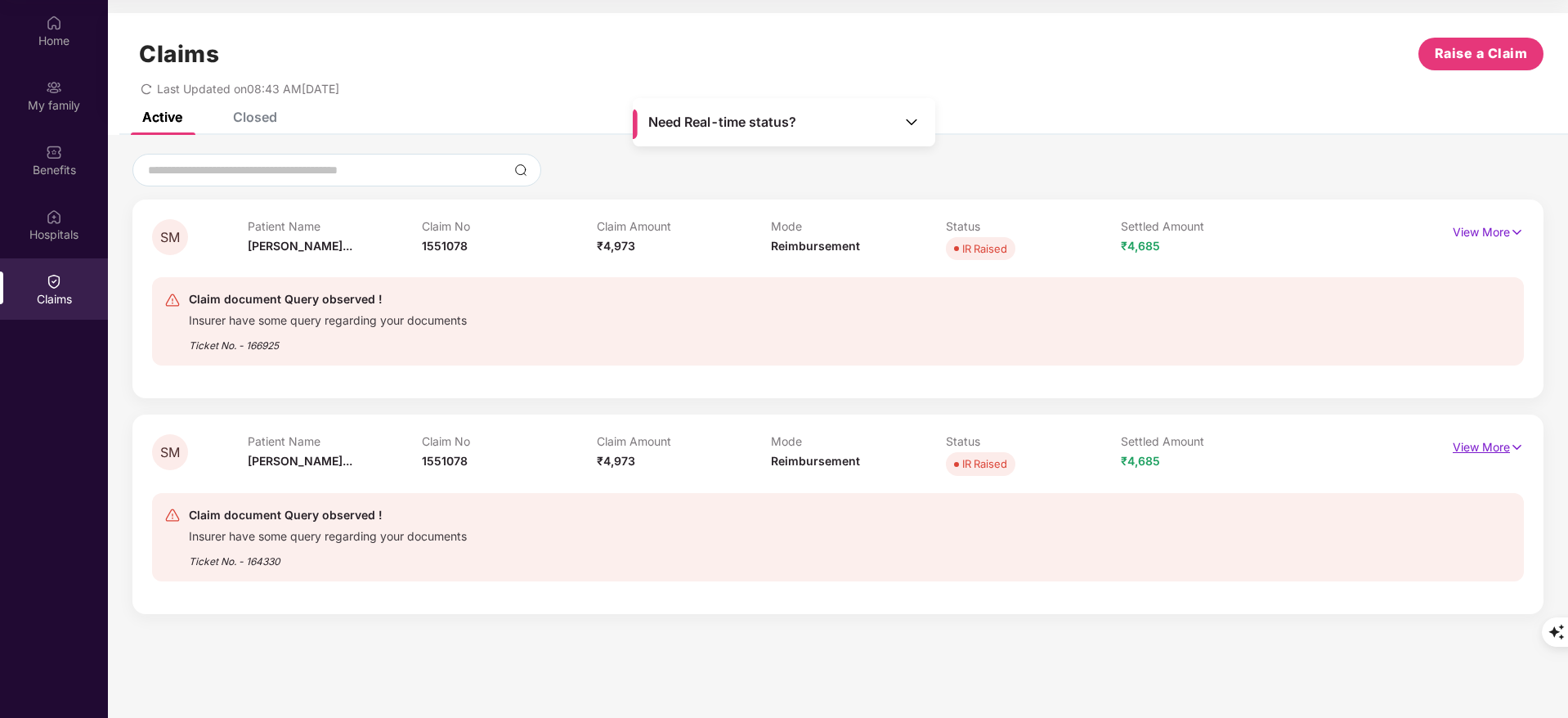
click at [1475, 452] on p "View More" at bounding box center [1488, 445] width 71 height 22
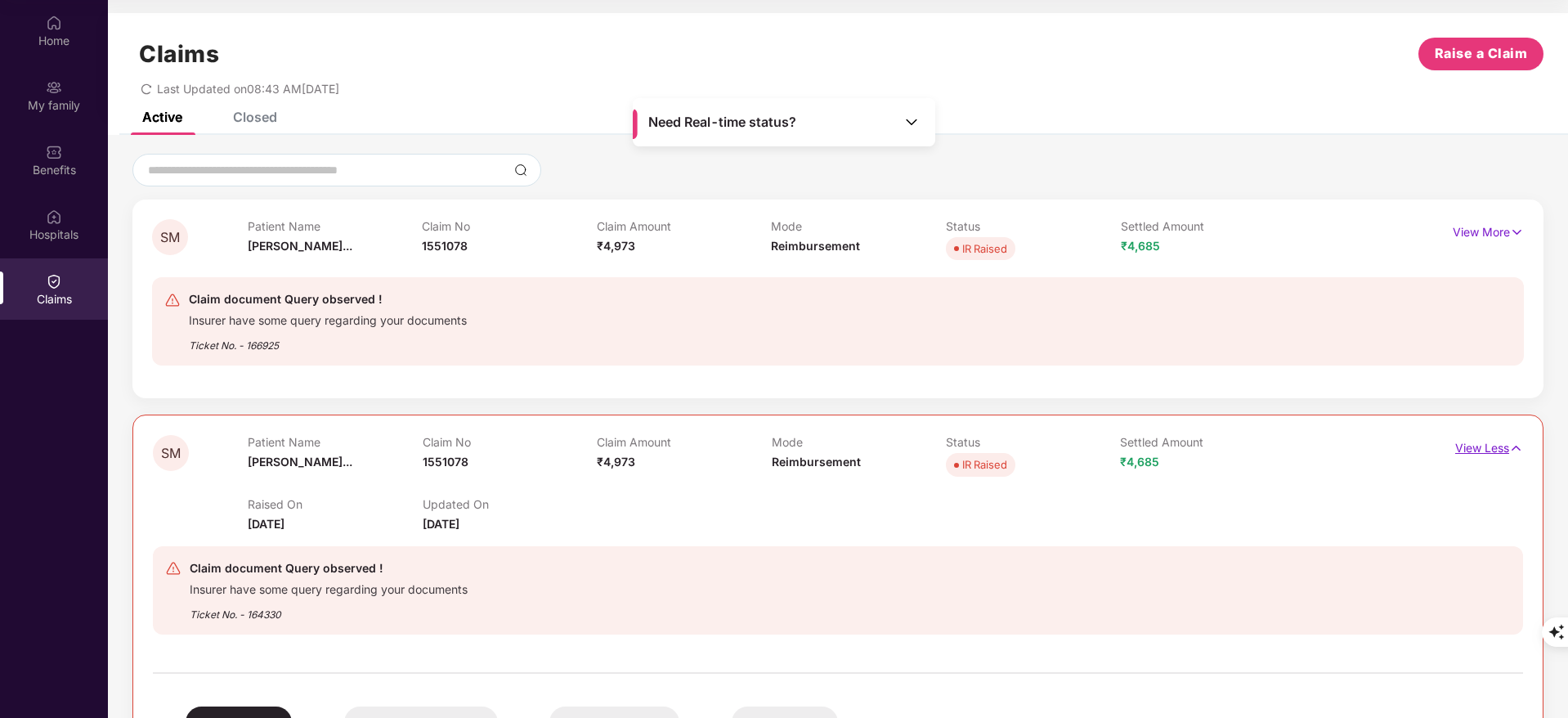
click at [1475, 452] on p "View Less" at bounding box center [1489, 445] width 68 height 22
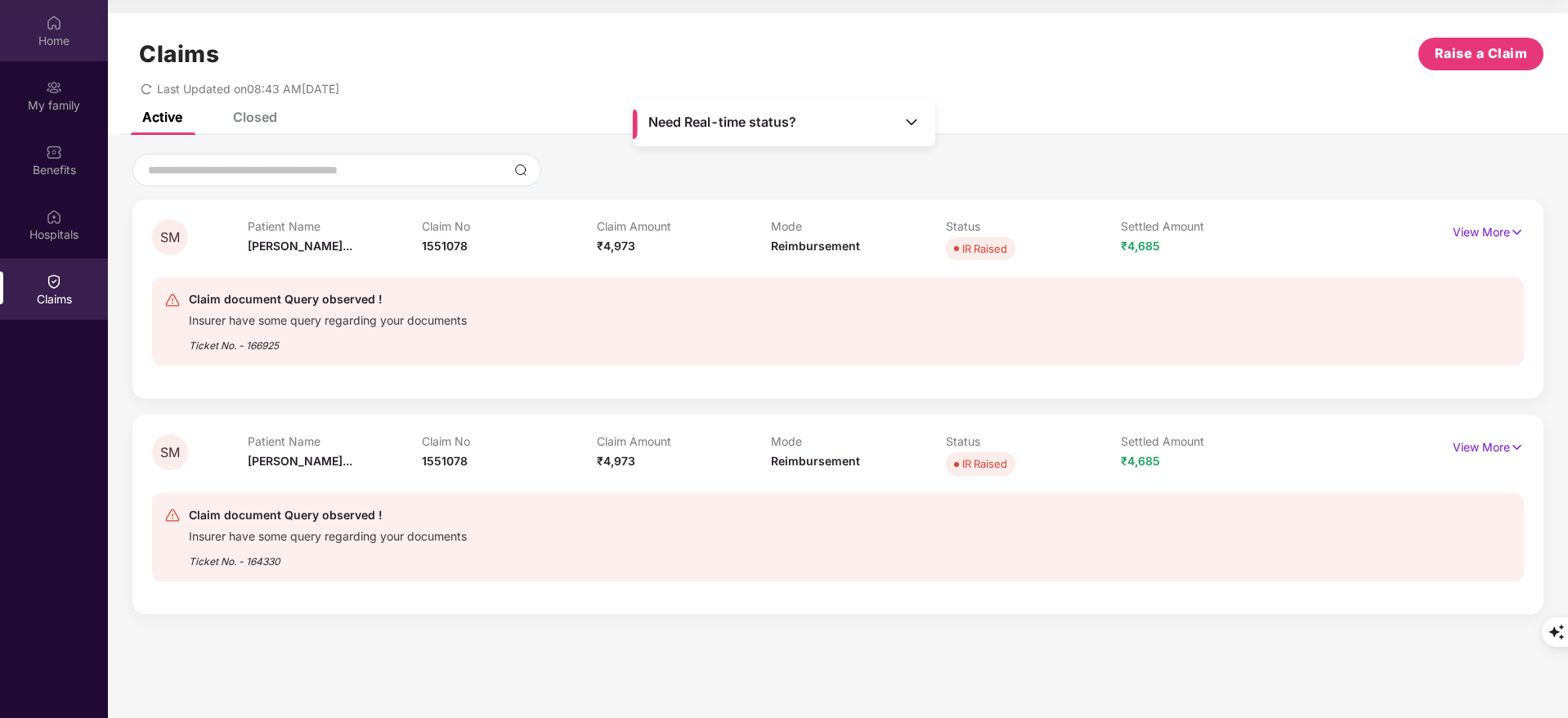
click at [50, 24] on img at bounding box center [54, 23] width 16 height 16
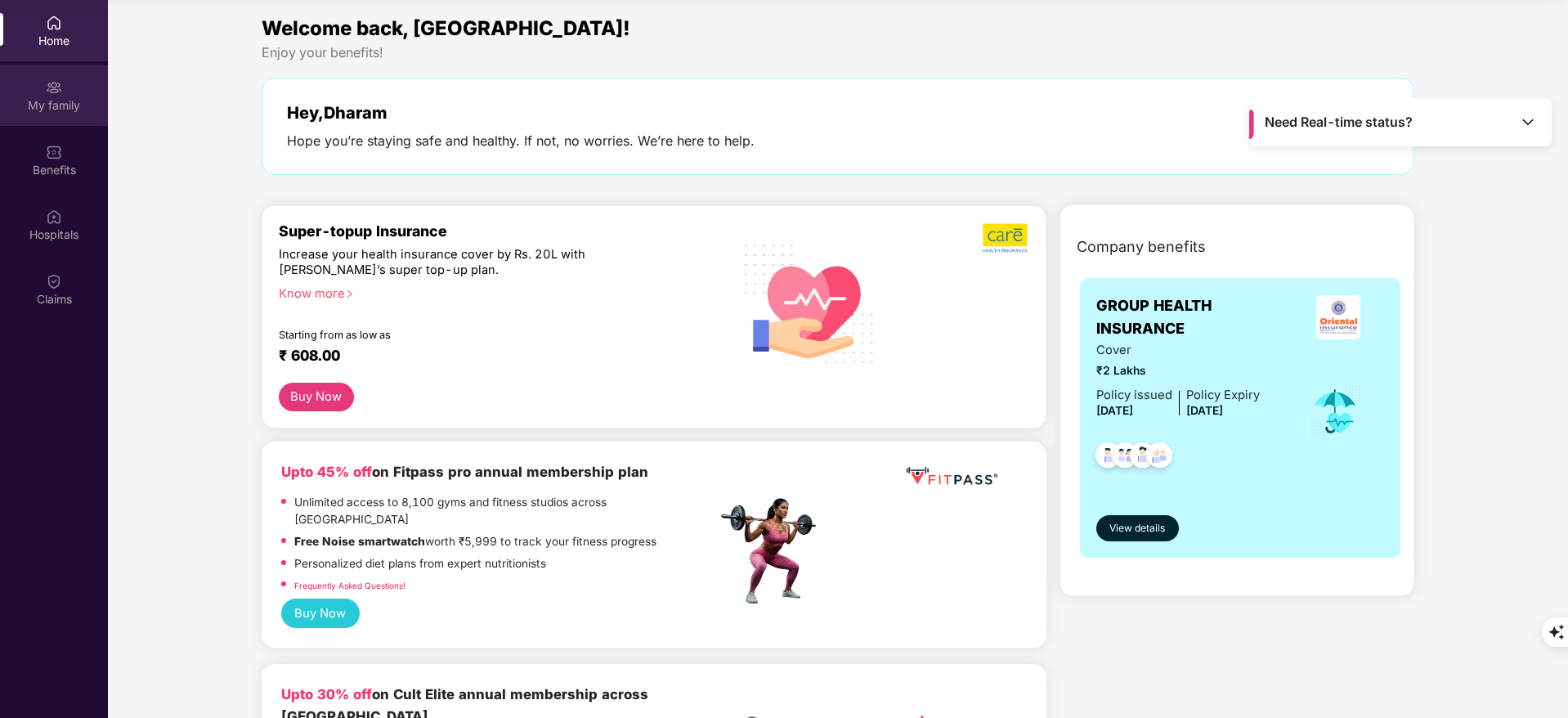
click at [46, 115] on div "My family" at bounding box center [54, 95] width 108 height 62
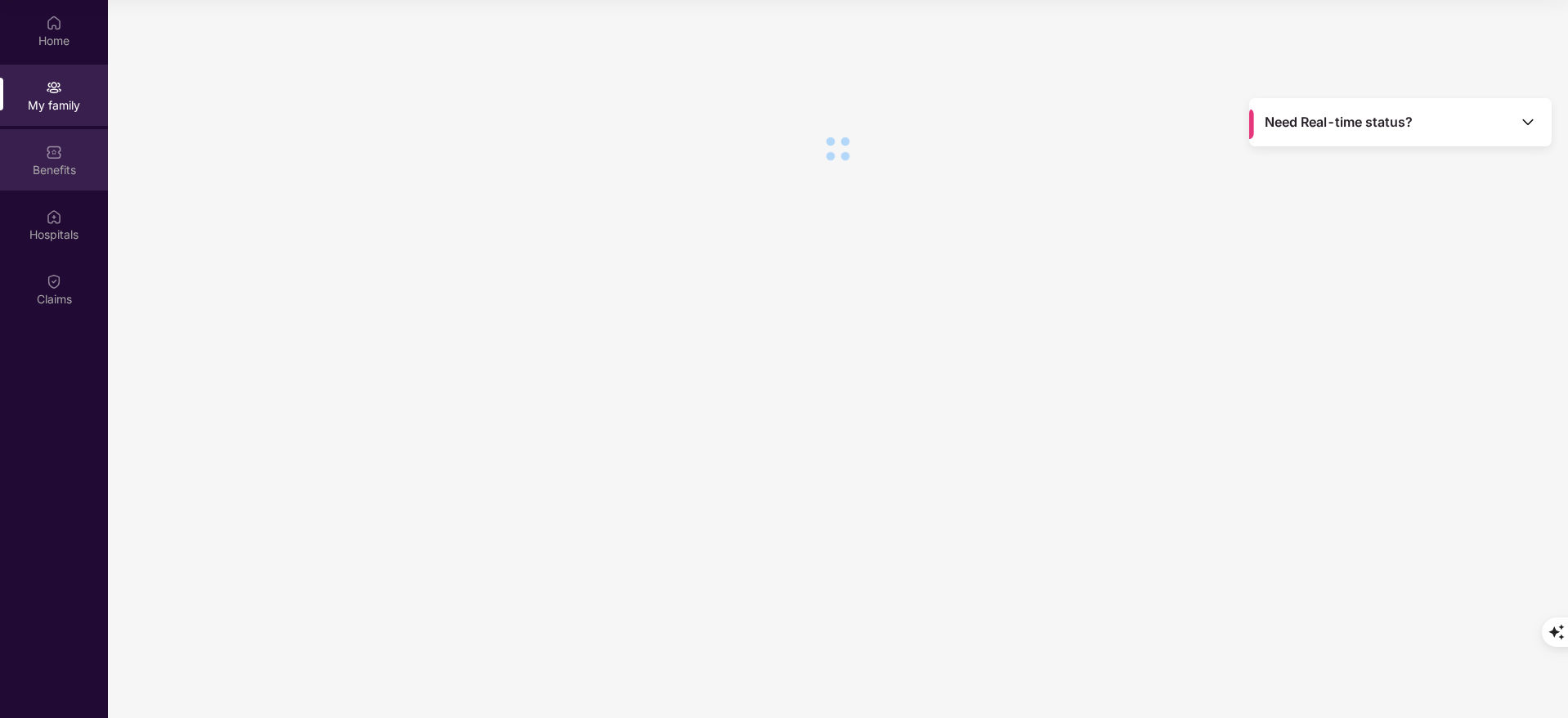
click at [67, 184] on div "Benefits" at bounding box center [54, 160] width 108 height 62
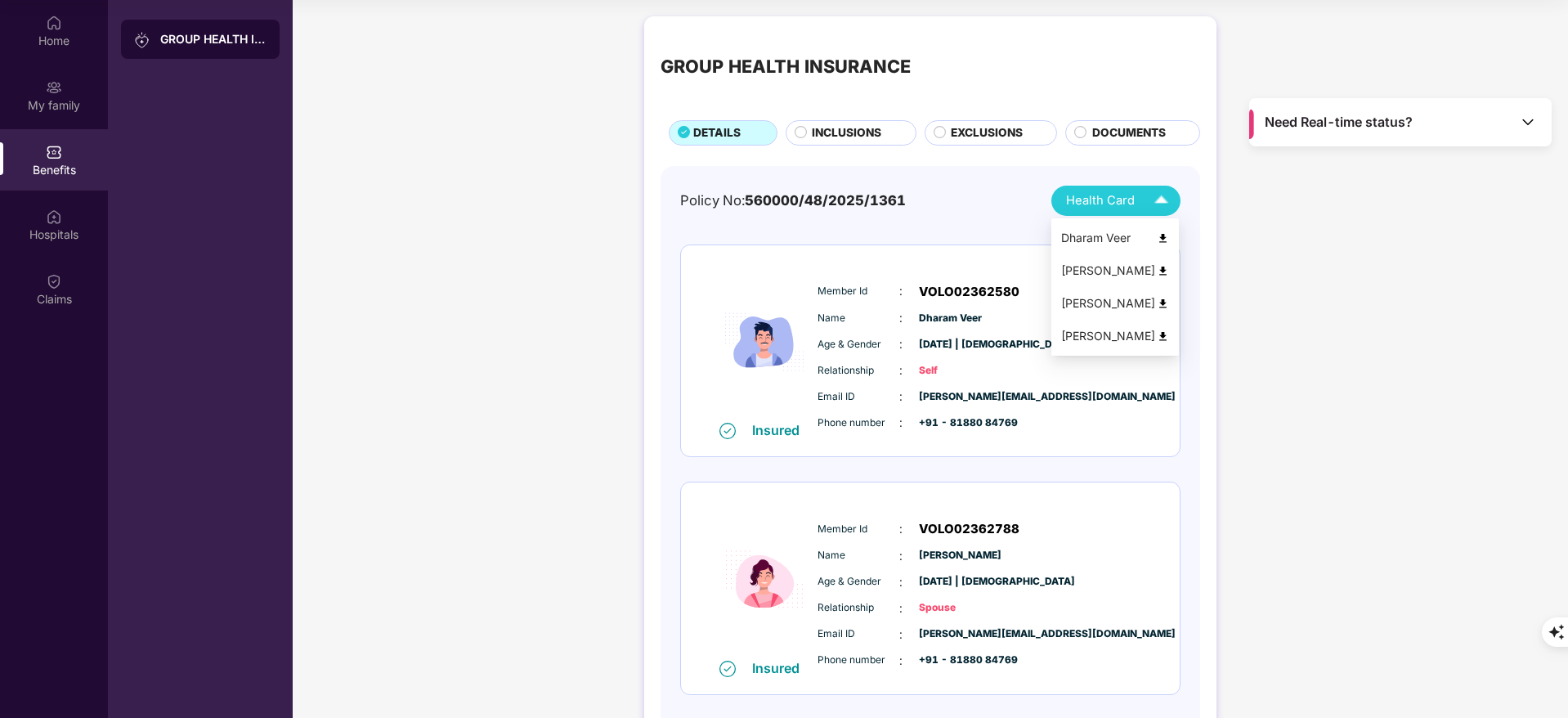
click at [1167, 237] on img at bounding box center [1163, 238] width 12 height 12
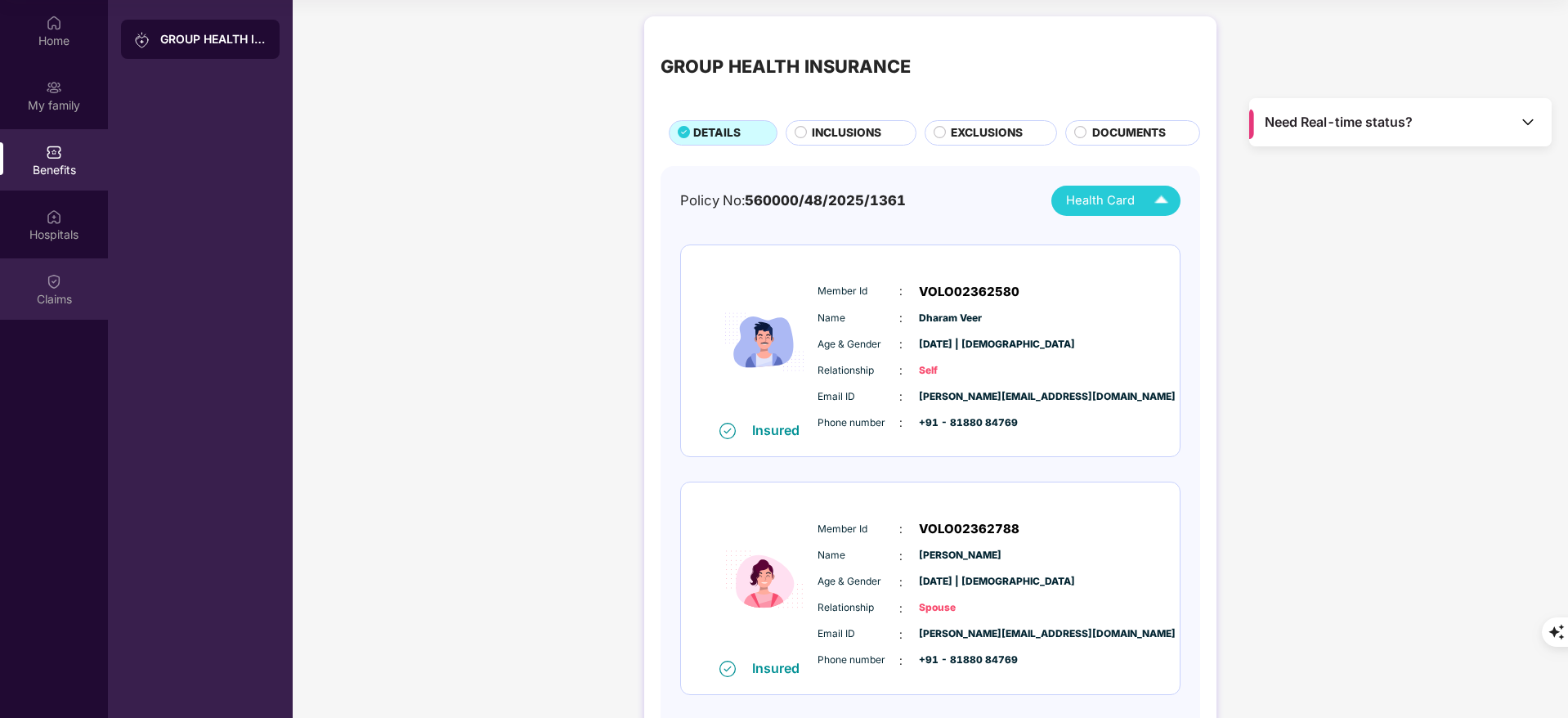
click at [44, 268] on div "Claims" at bounding box center [54, 289] width 108 height 62
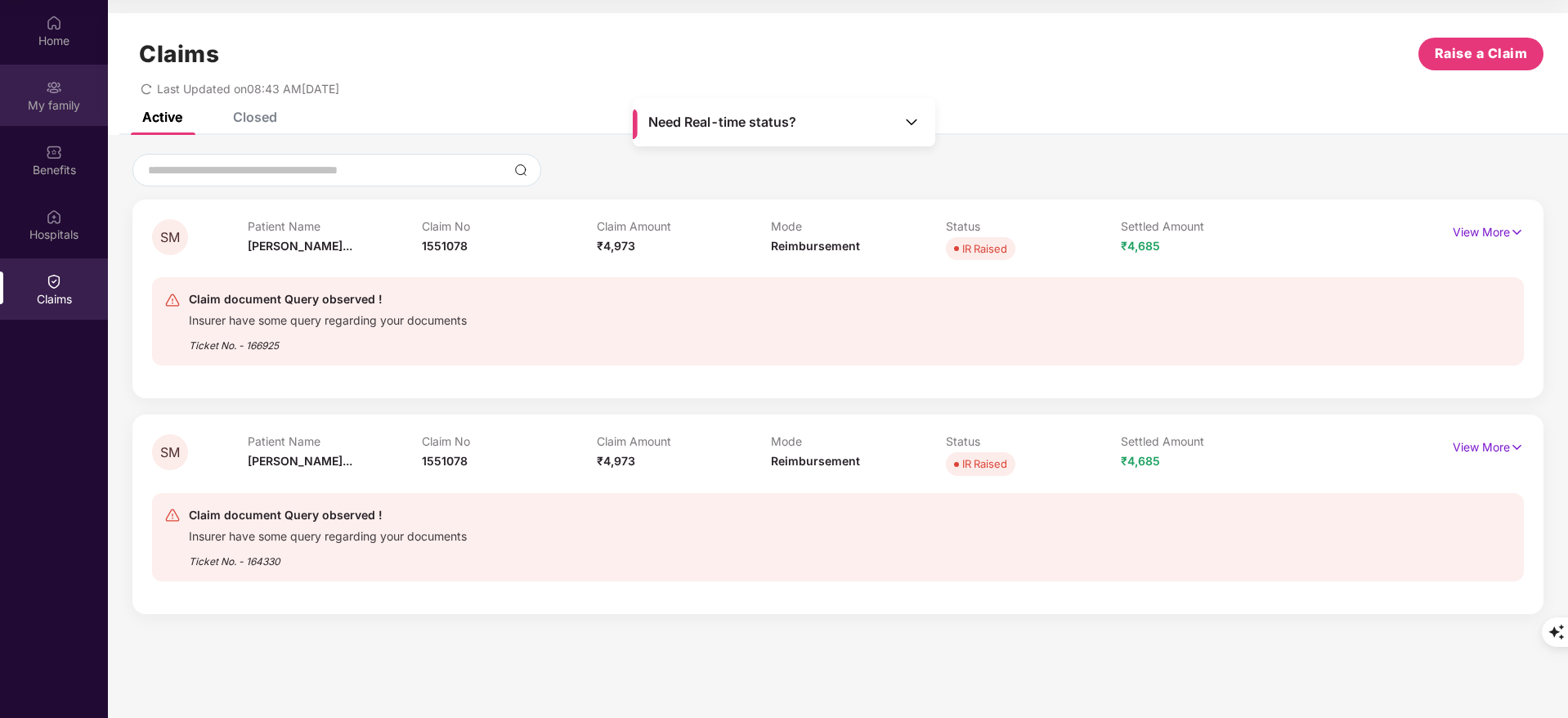
click at [61, 109] on div "My family" at bounding box center [54, 105] width 108 height 16
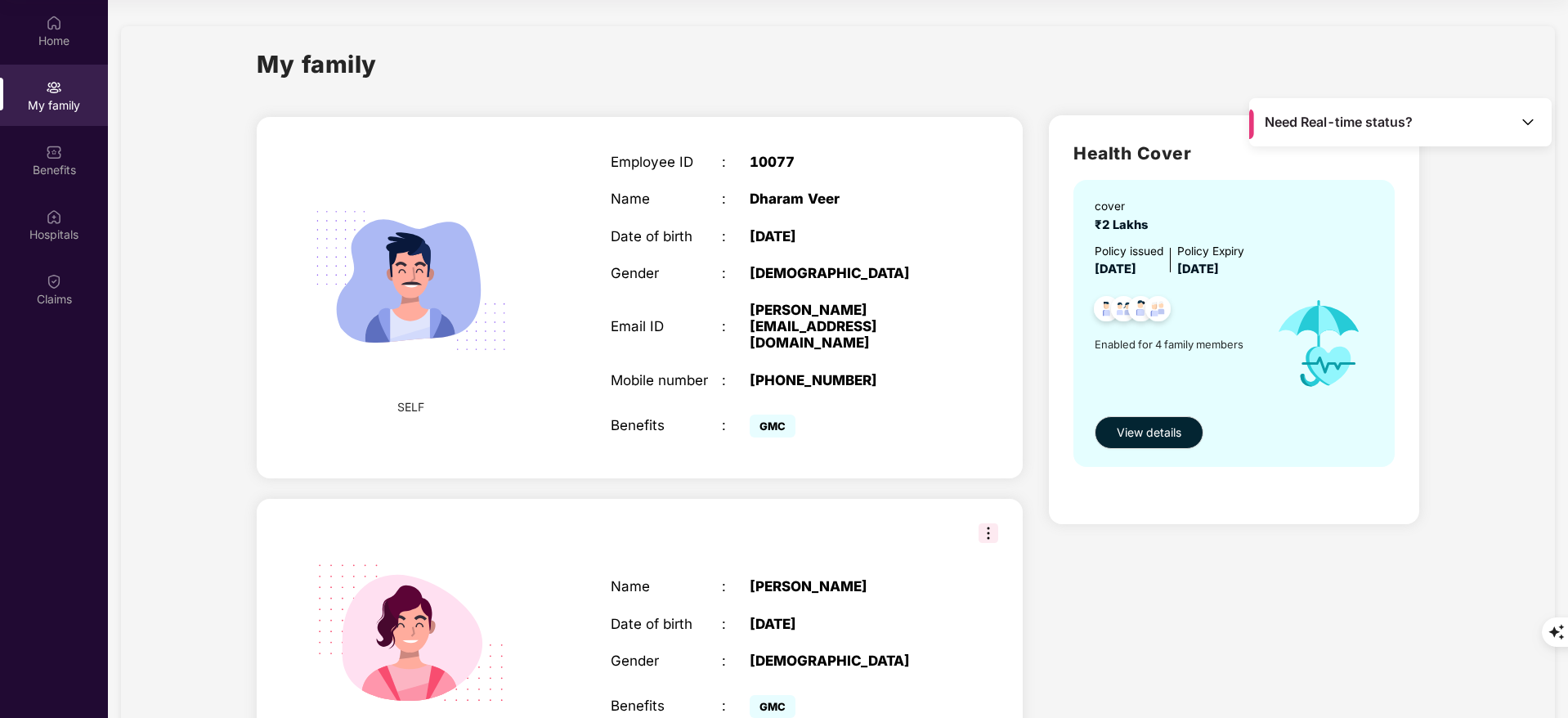
click at [812, 305] on div "[PERSON_NAME][EMAIL_ADDRESS][DOMAIN_NAME]" at bounding box center [847, 326] width 194 height 49
copy div "[PERSON_NAME][EMAIL_ADDRESS][DOMAIN_NAME]"
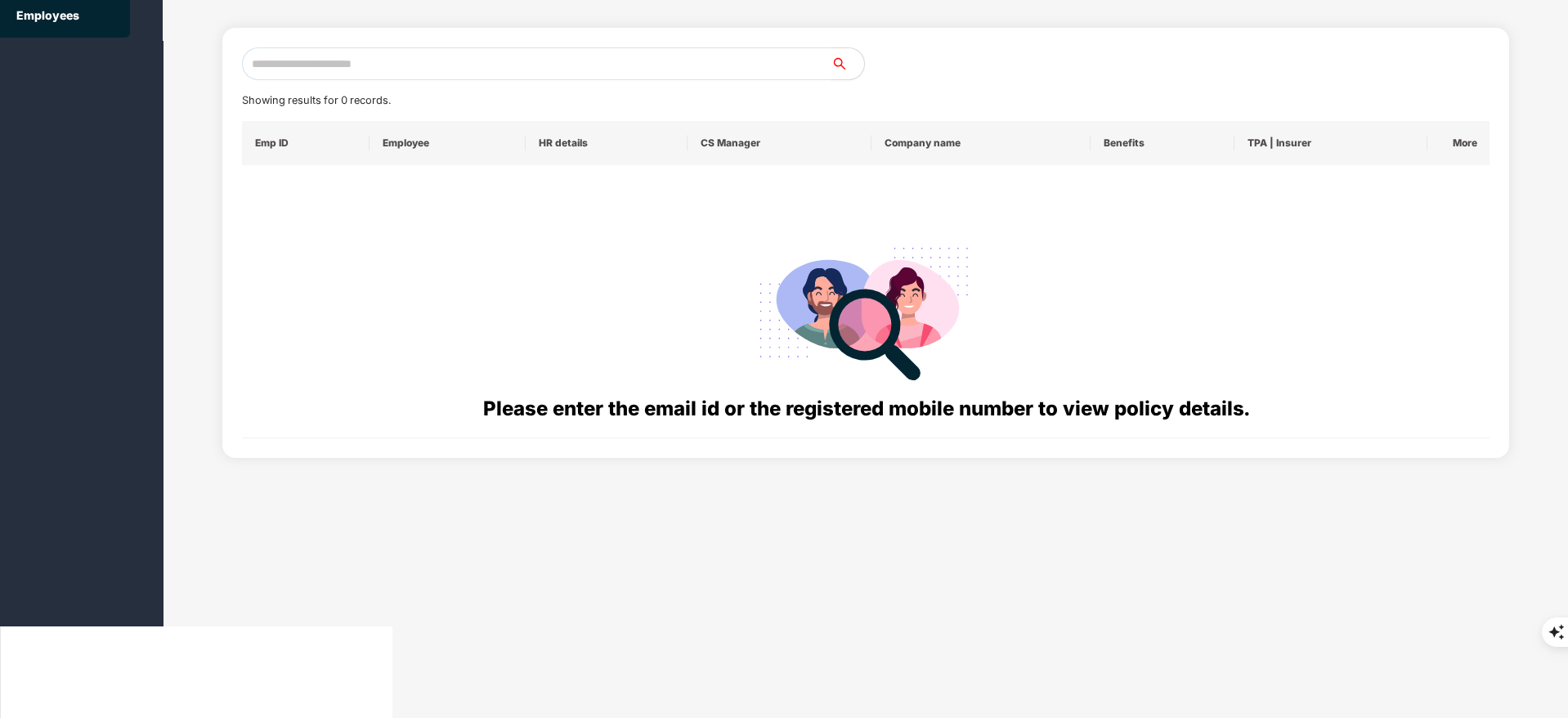
scroll to position [0, 0]
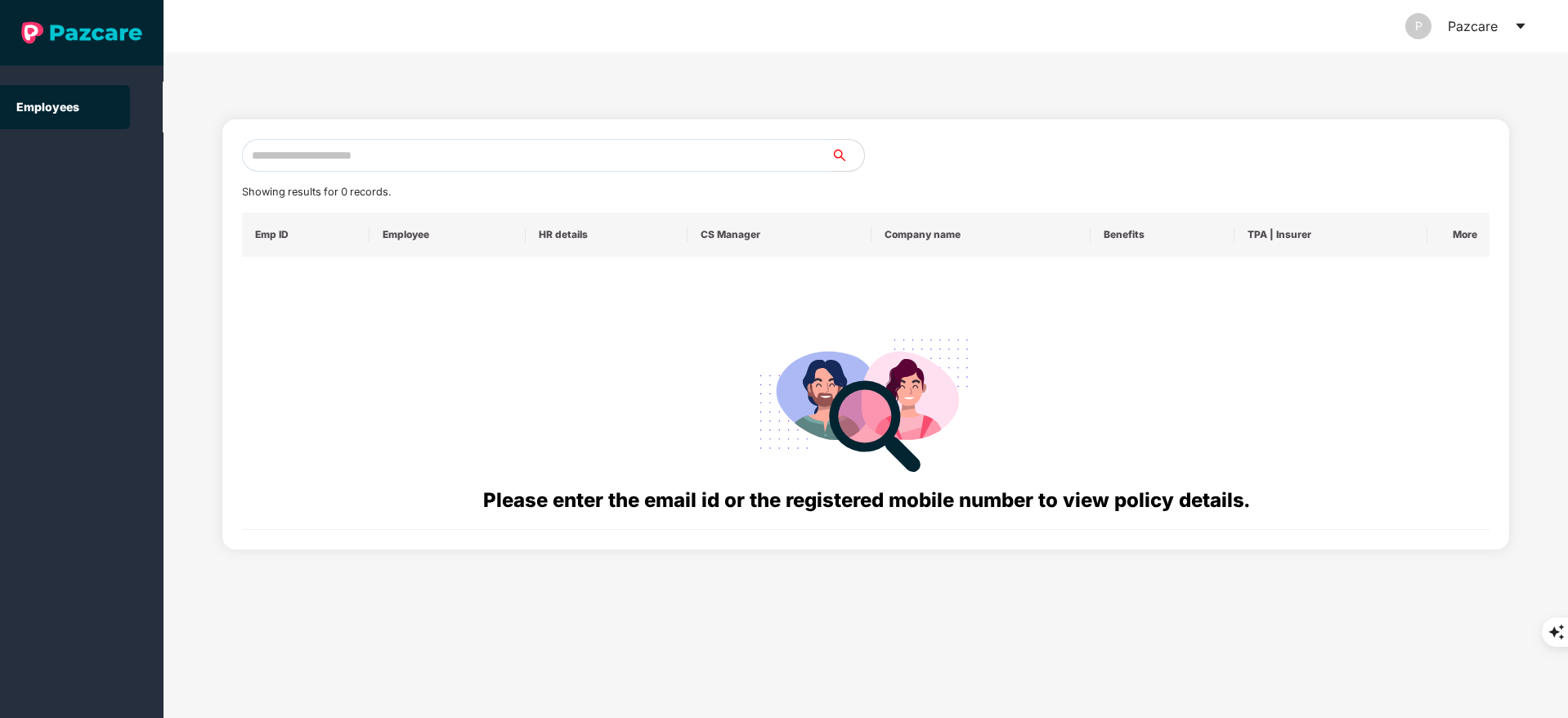
click at [302, 168] on input "text" at bounding box center [537, 155] width 590 height 33
paste input "**********"
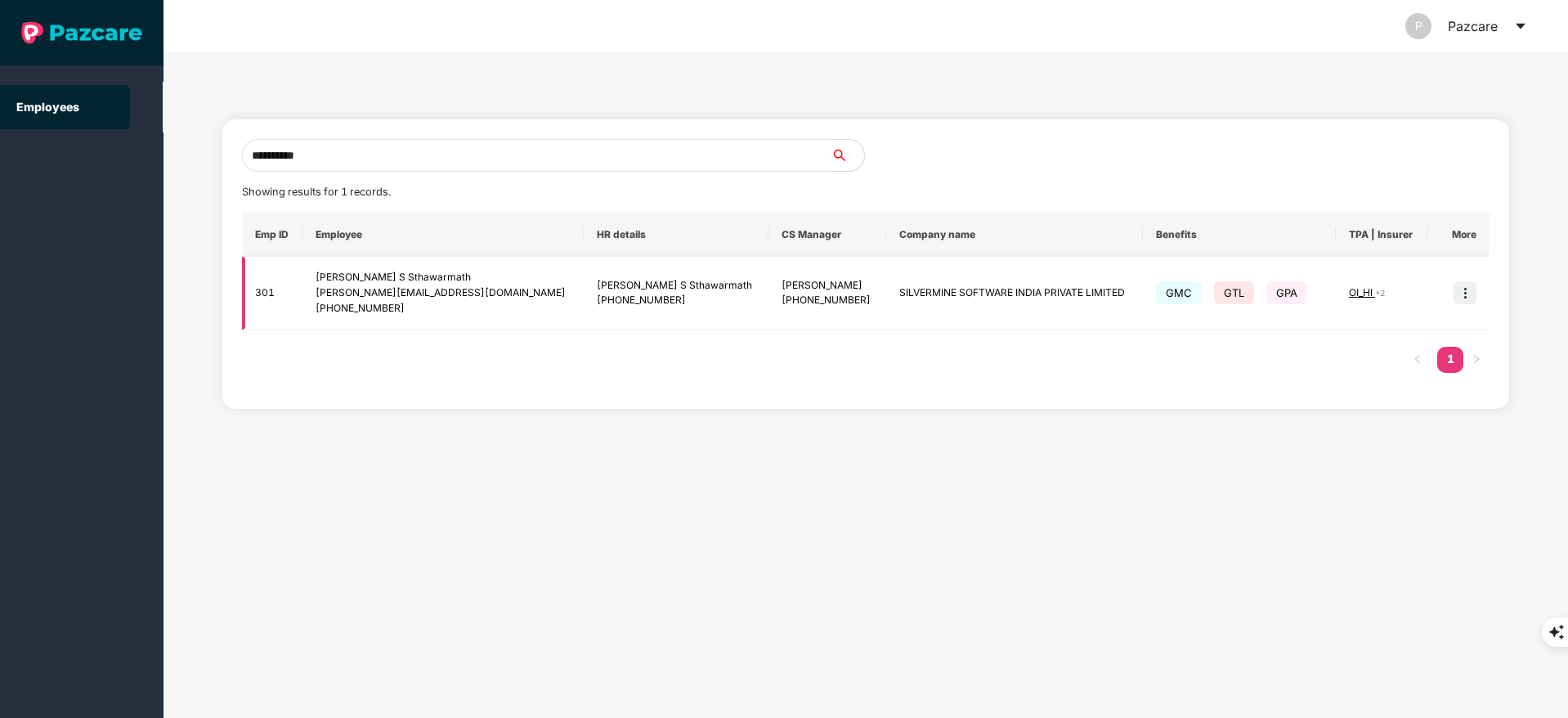
type input "**********"
click at [1468, 283] on img at bounding box center [1465, 293] width 23 height 23
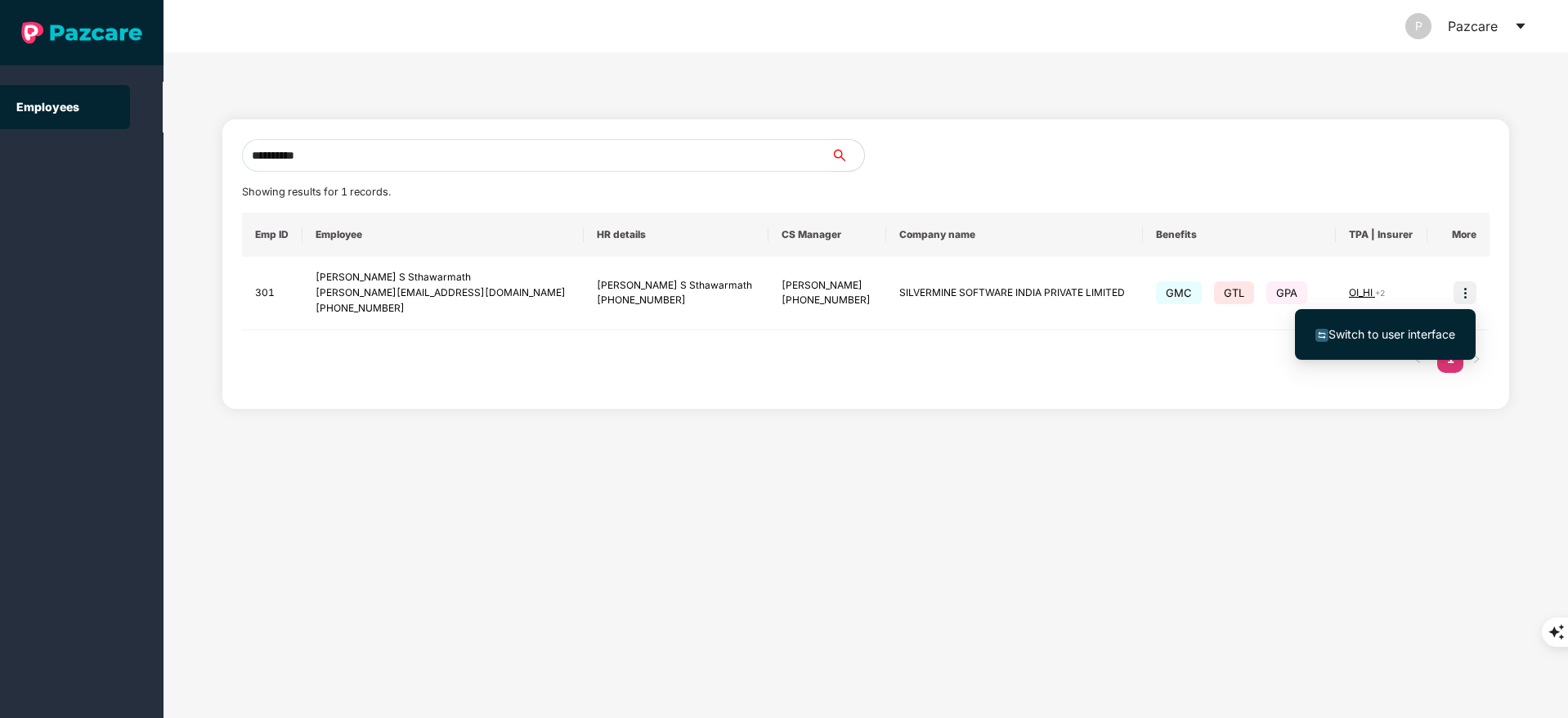
click at [1379, 343] on li "Switch to user interface" at bounding box center [1385, 334] width 181 height 35
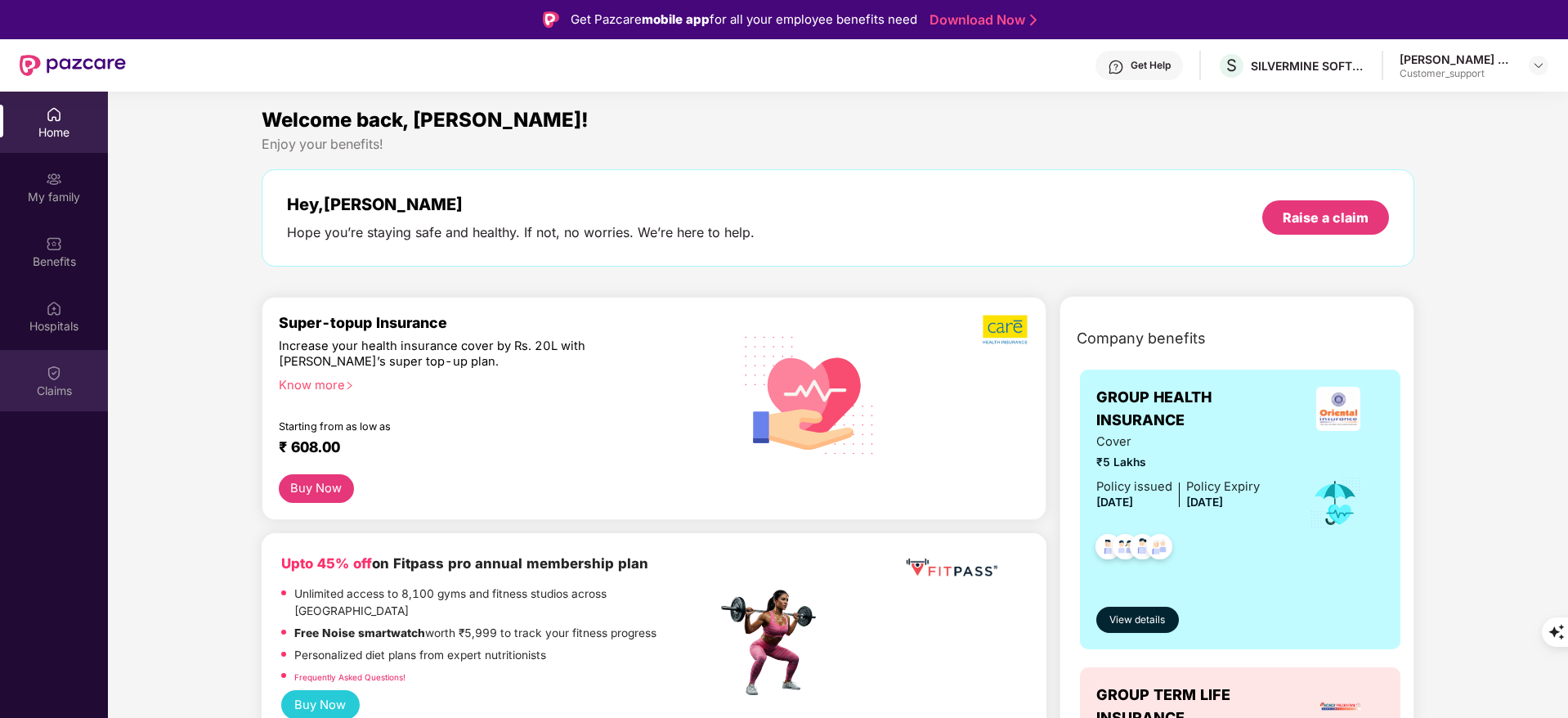
click at [52, 363] on div at bounding box center [54, 371] width 16 height 16
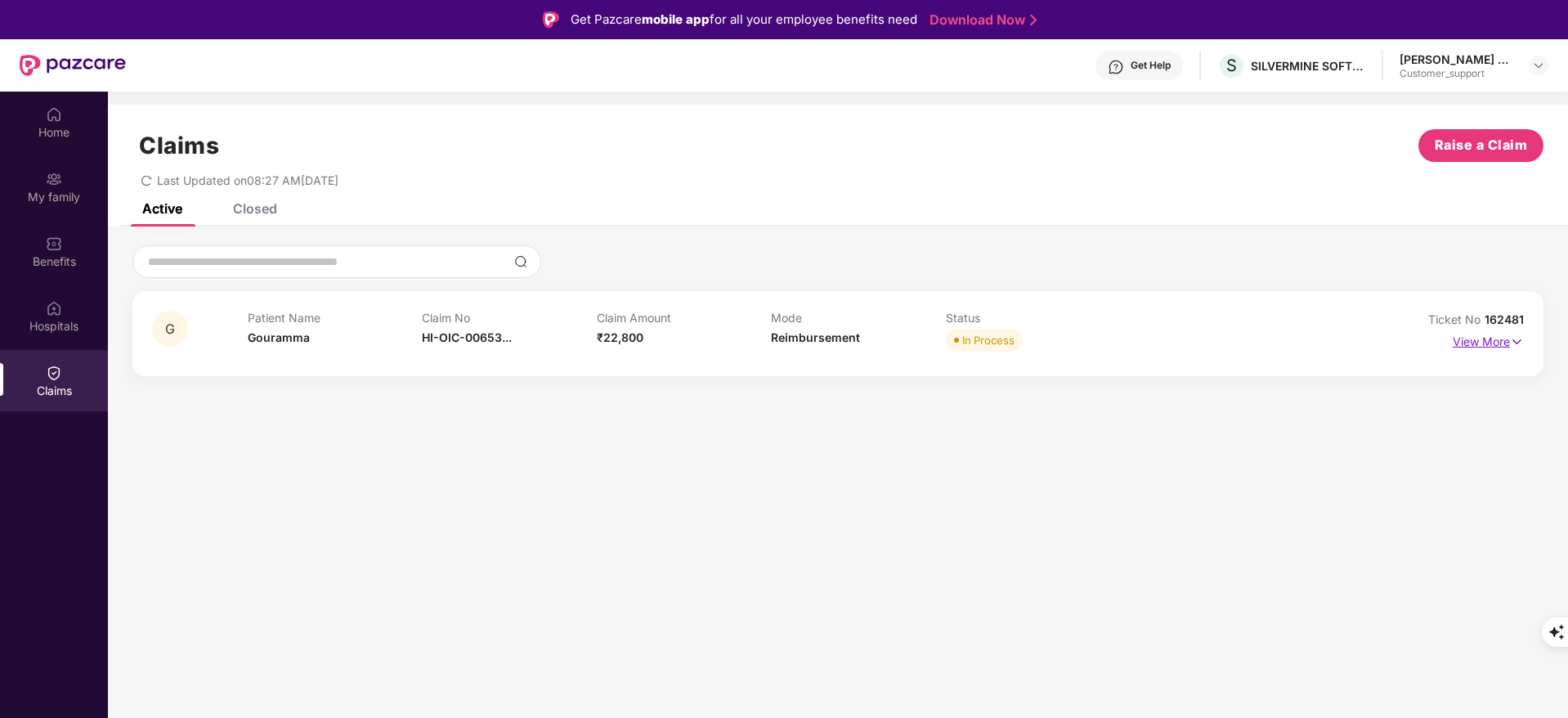
click at [1519, 335] on img at bounding box center [1517, 341] width 14 height 18
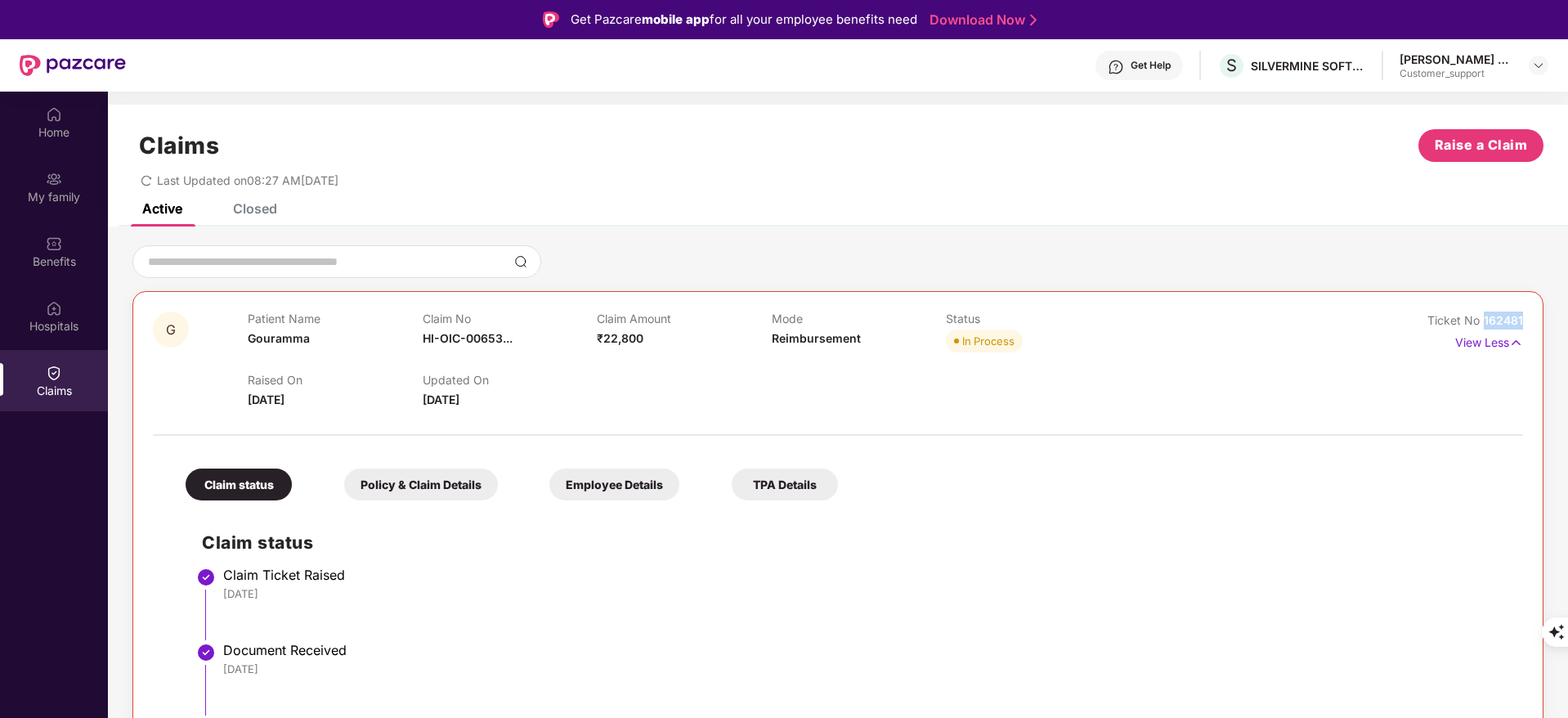
drag, startPoint x: 1483, startPoint y: 319, endPoint x: 1529, endPoint y: 321, distance: 46.0
click at [1529, 321] on div "G Patient Name Gouramma Claim No HI-OIC-00653... Claim Amount ₹22,800 Mode Reim…" at bounding box center [838, 642] width 1411 height 702
copy span "162481"
click at [46, 191] on div "My family" at bounding box center [54, 196] width 108 height 16
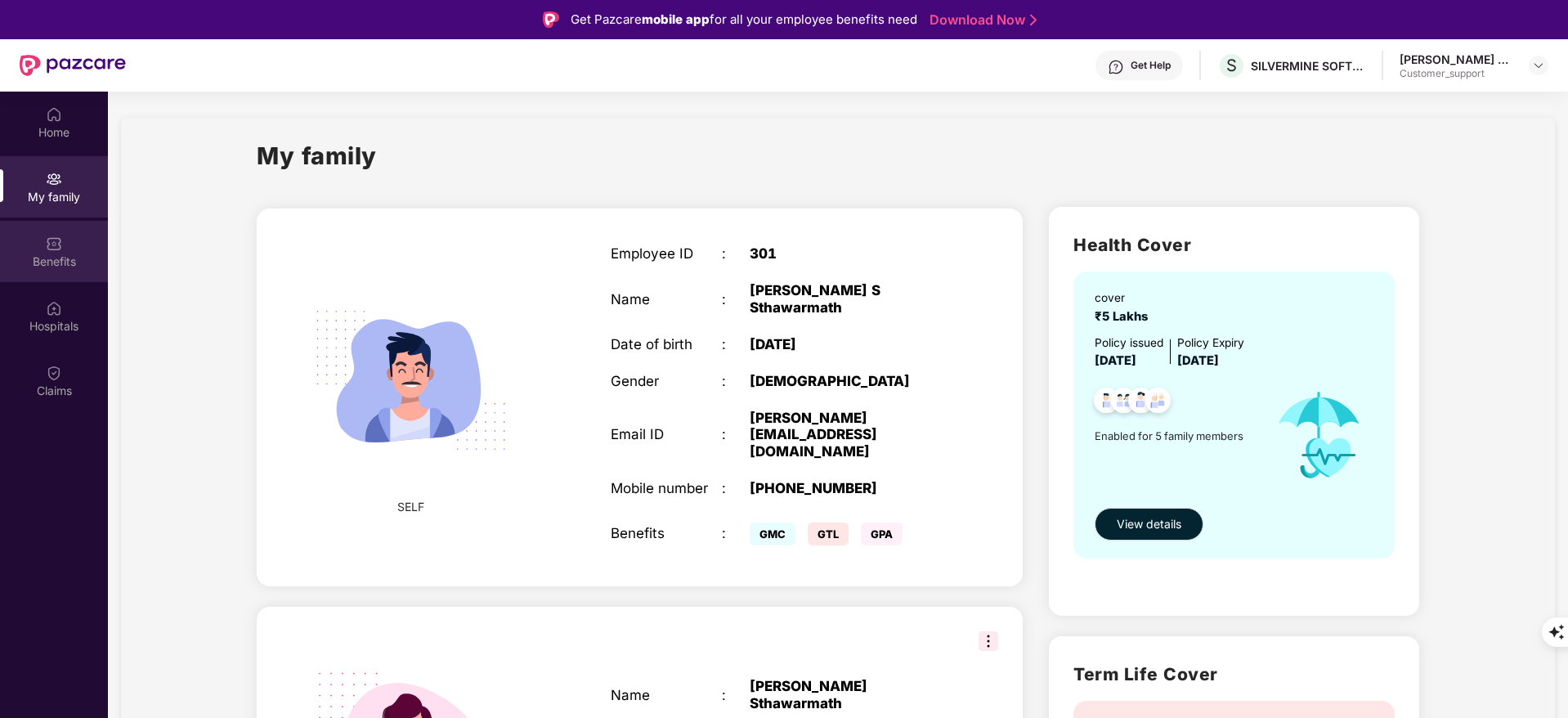
click at [76, 259] on div "Benefits" at bounding box center [54, 261] width 108 height 16
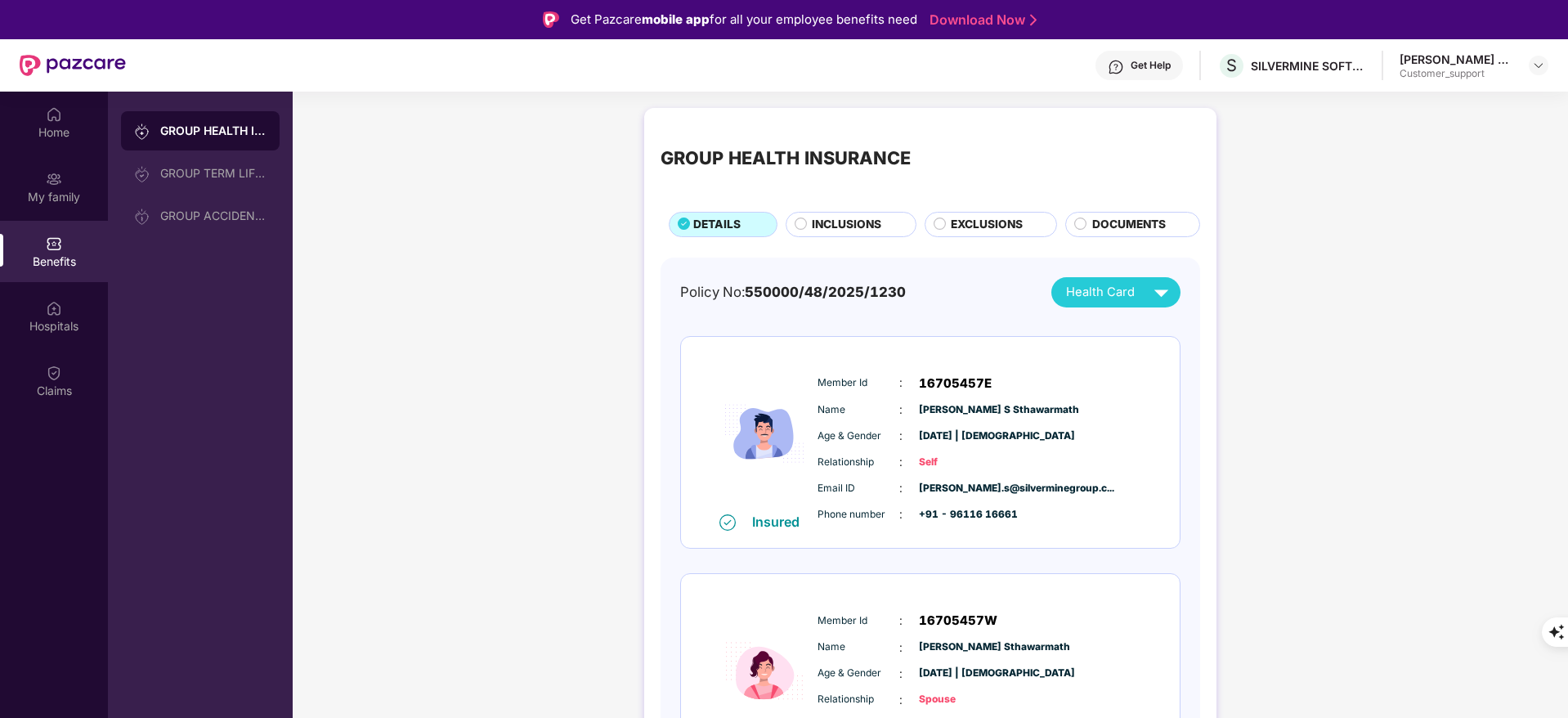
click at [1009, 220] on span "EXCLUSIONS" at bounding box center [986, 225] width 72 height 18
